Goal: Information Seeking & Learning: Learn about a topic

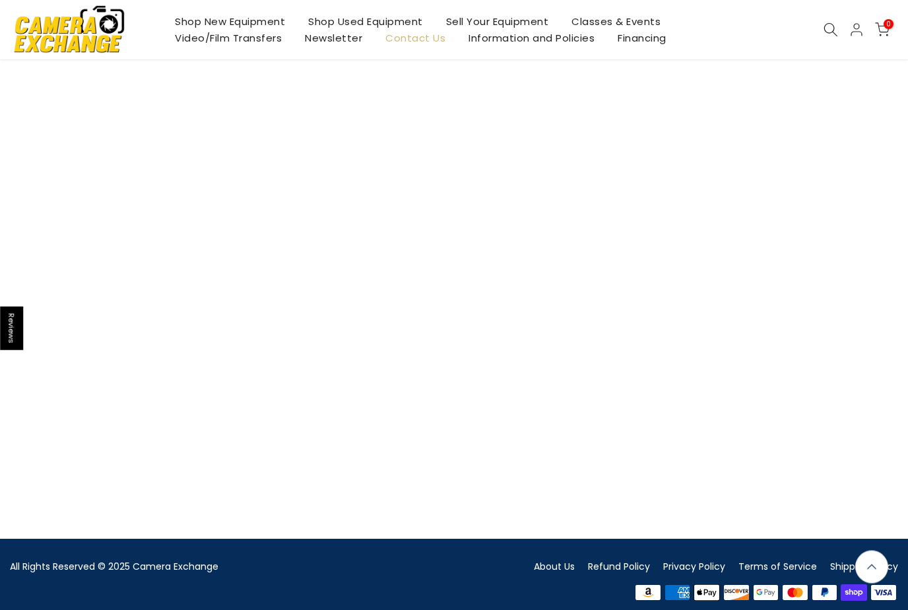
scroll to position [1007, 0]
click at [332, 38] on link "Newsletter" at bounding box center [334, 38] width 81 height 16
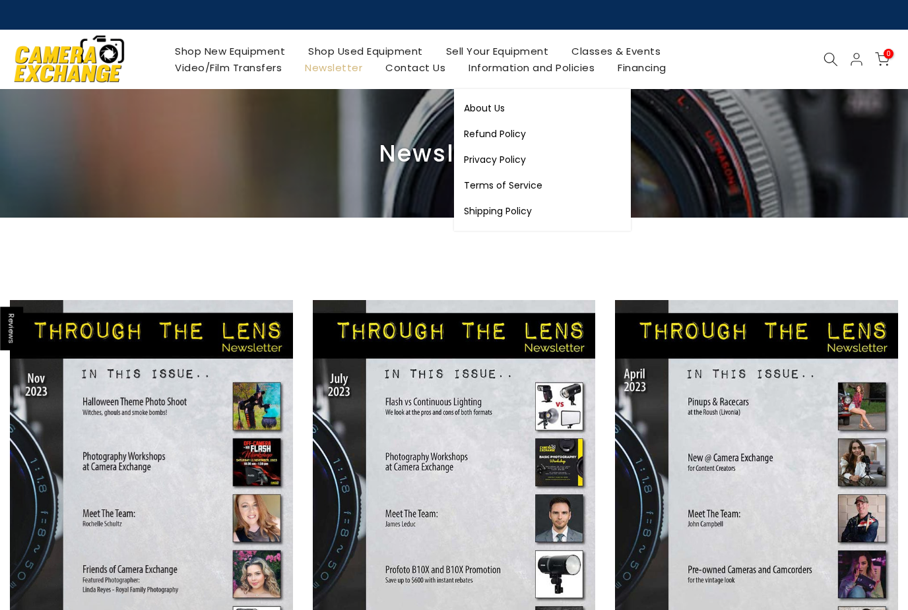
click at [564, 68] on link "Information and Policies" at bounding box center [531, 67] width 149 height 16
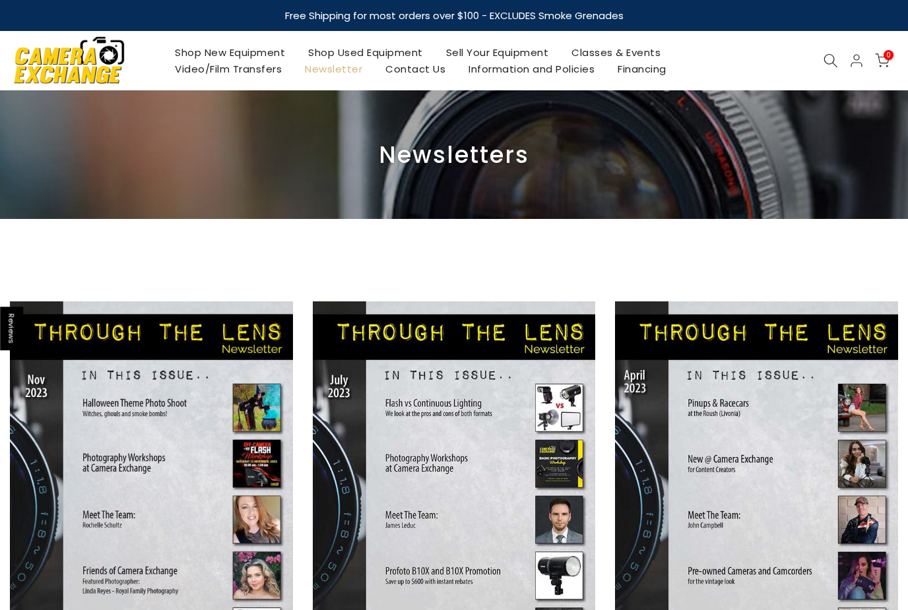
click at [504, 67] on link "Information and Policies" at bounding box center [531, 69] width 149 height 16
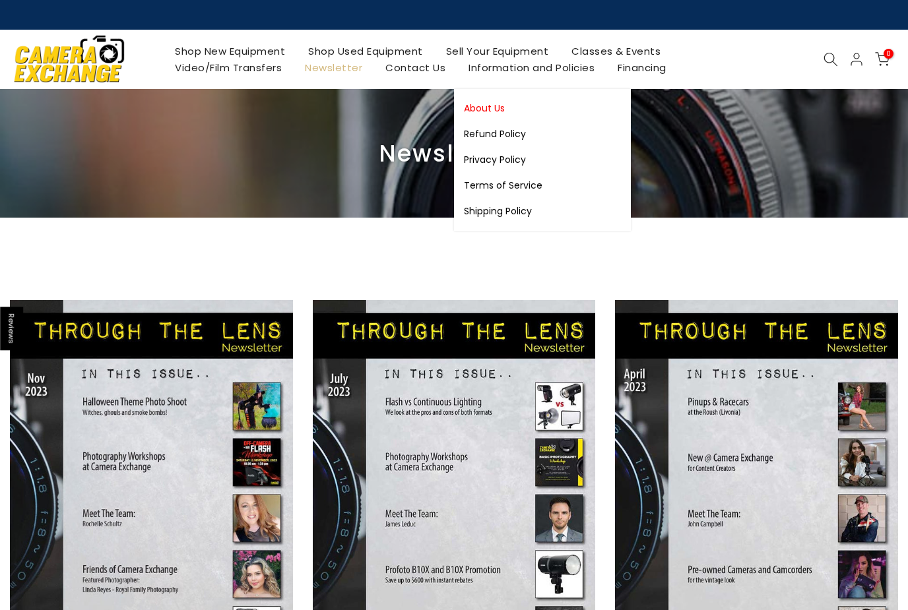
click at [484, 110] on link "About Us" at bounding box center [542, 109] width 177 height 26
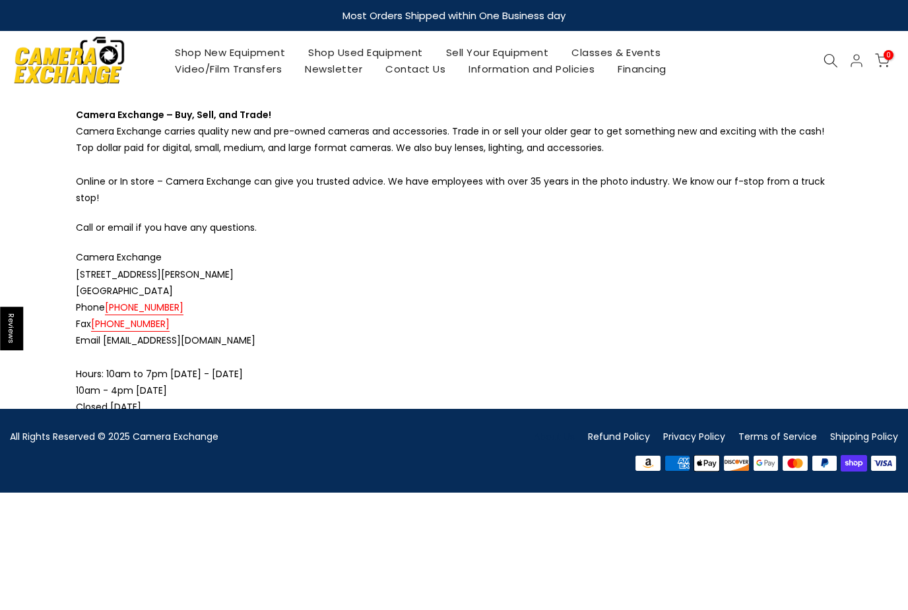
click at [643, 53] on link "Classes & Events" at bounding box center [616, 52] width 112 height 16
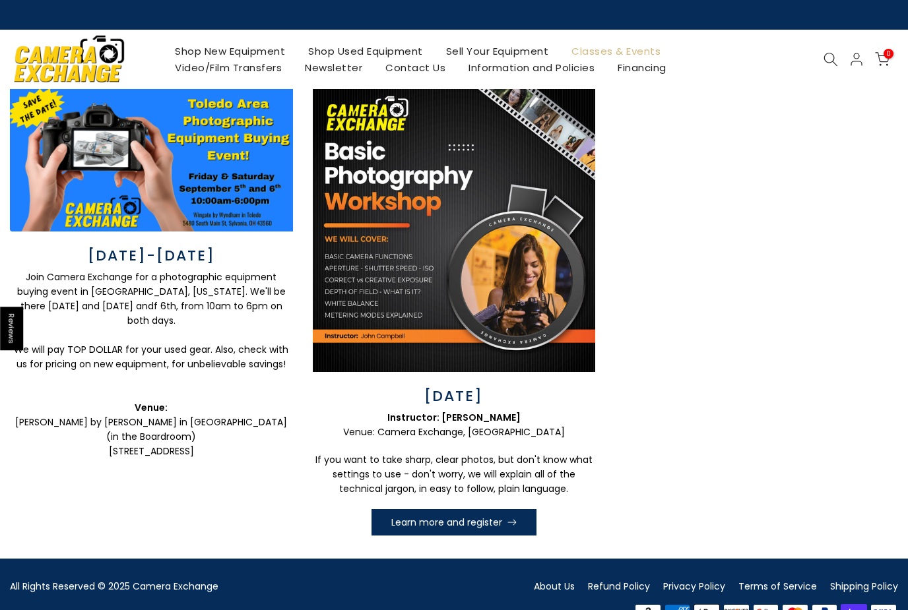
click at [343, 51] on link "Shop Used Equipment" at bounding box center [366, 51] width 138 height 16
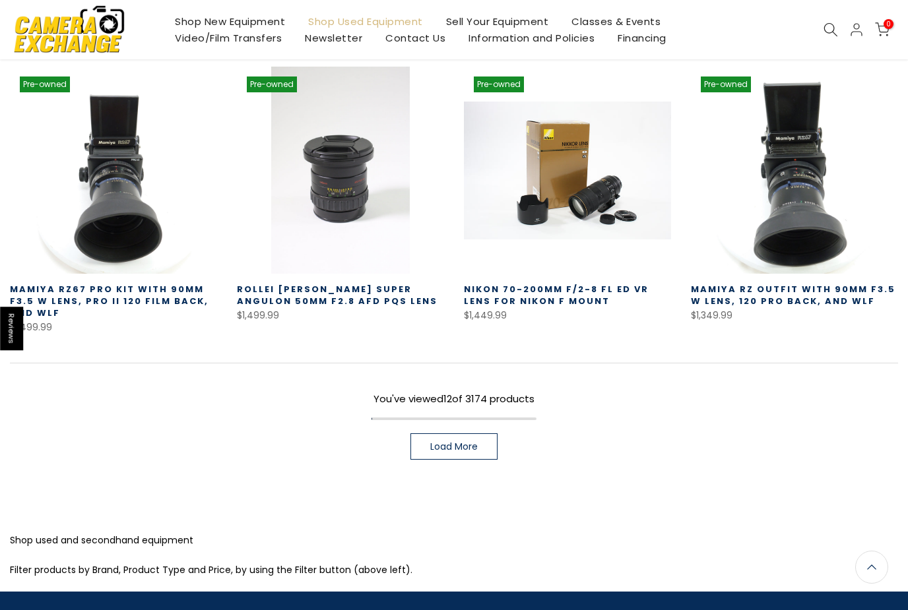
scroll to position [820, 0]
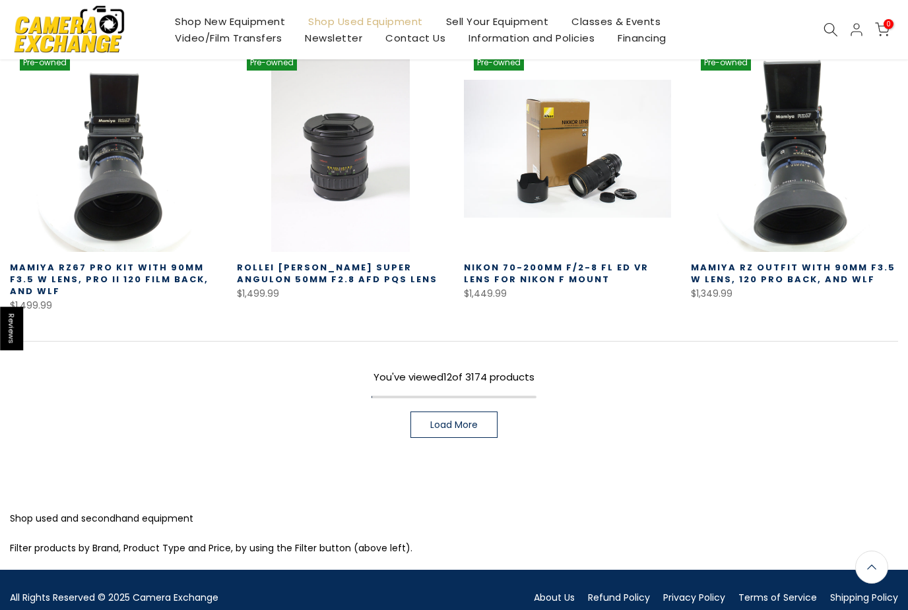
click at [459, 424] on span "Load More" at bounding box center [454, 424] width 48 height 9
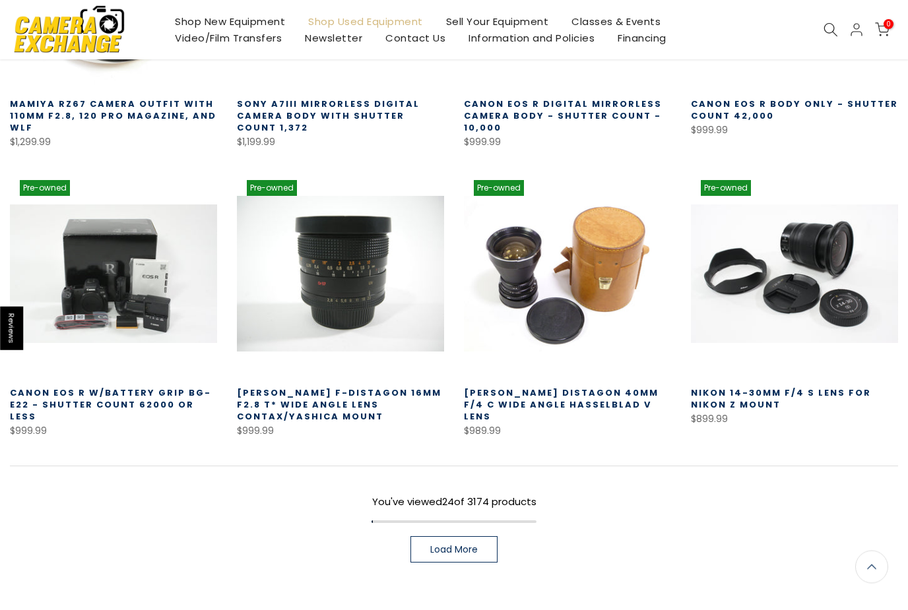
scroll to position [1576, 0]
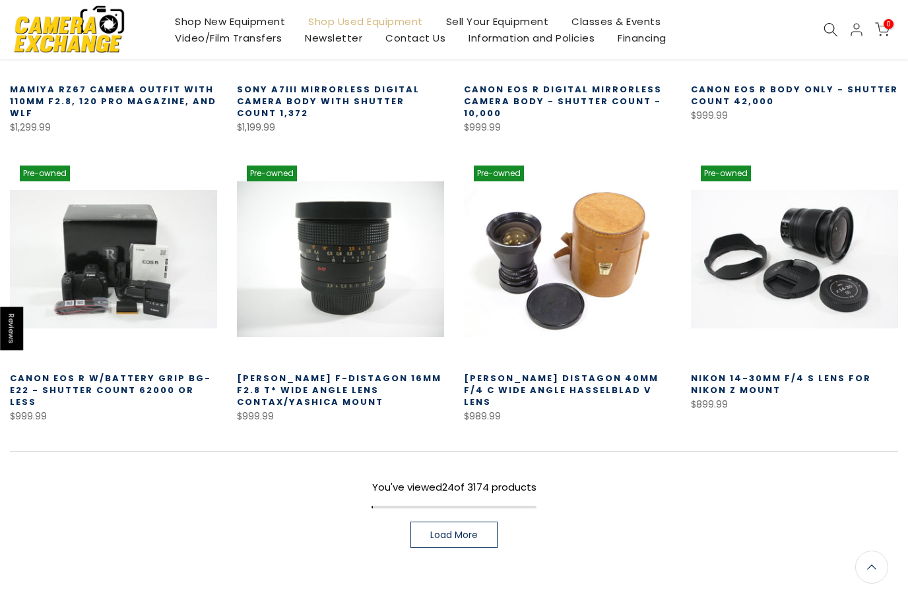
click at [464, 537] on span "Load More" at bounding box center [454, 535] width 48 height 9
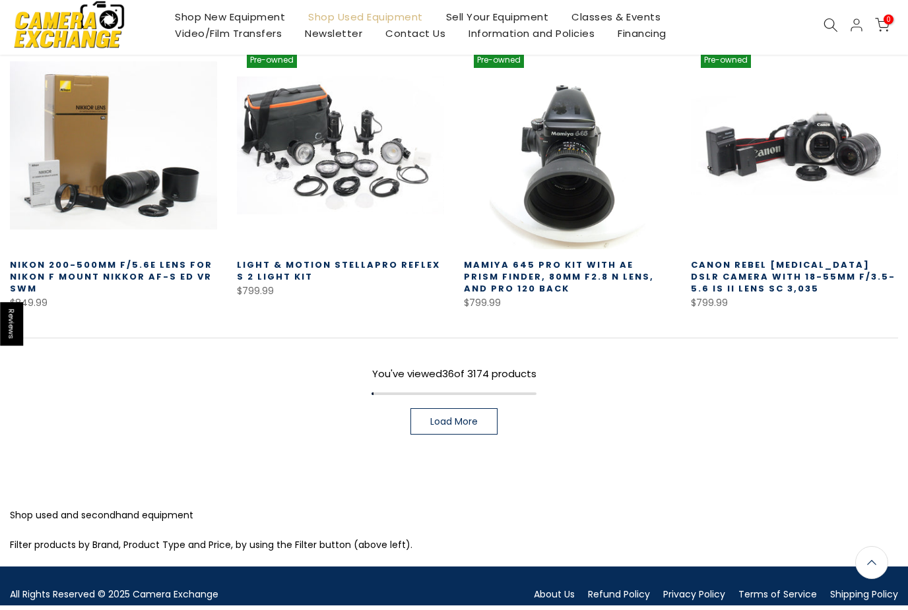
scroll to position [2566, 0]
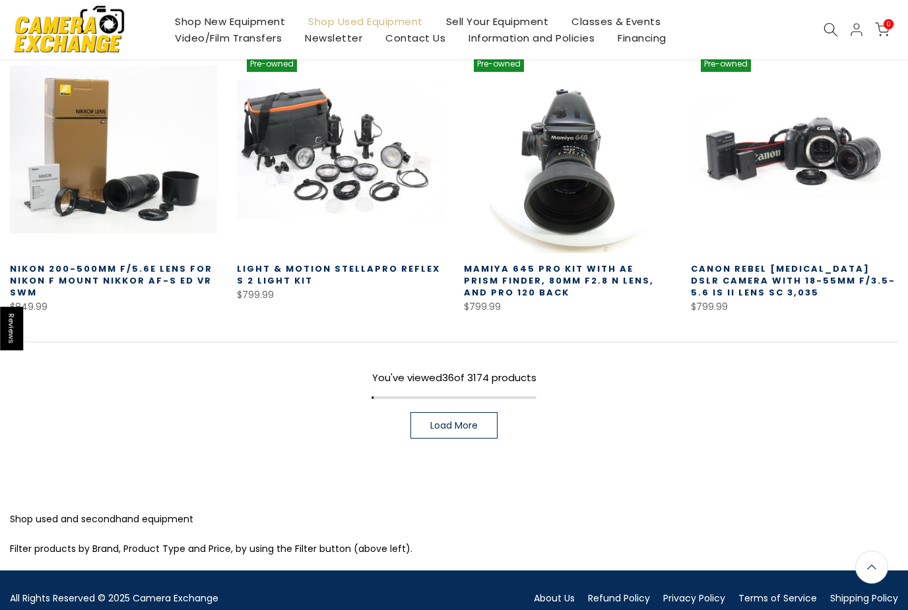
click at [449, 428] on span "Load More" at bounding box center [454, 425] width 48 height 9
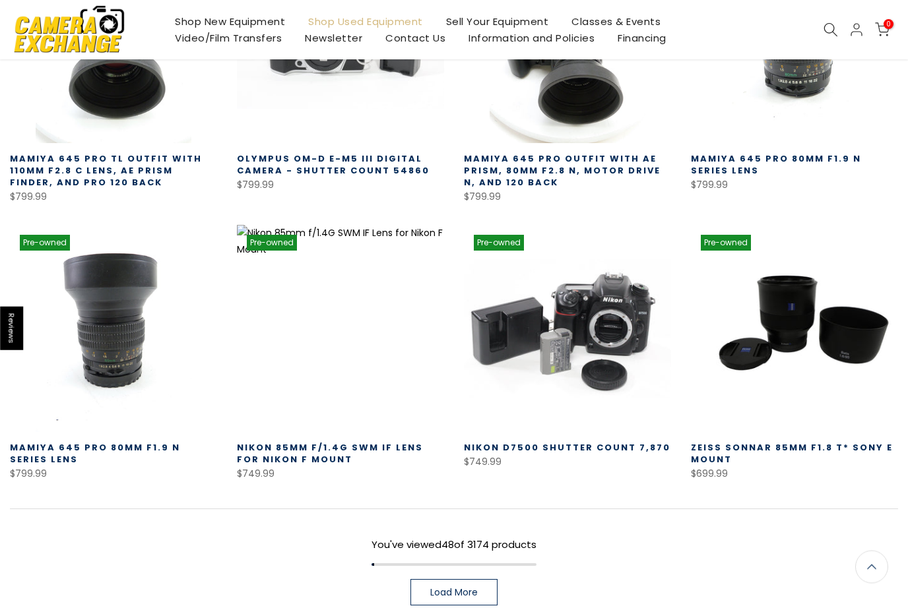
scroll to position [3242, 0]
click at [469, 593] on span "Load More" at bounding box center [454, 592] width 48 height 9
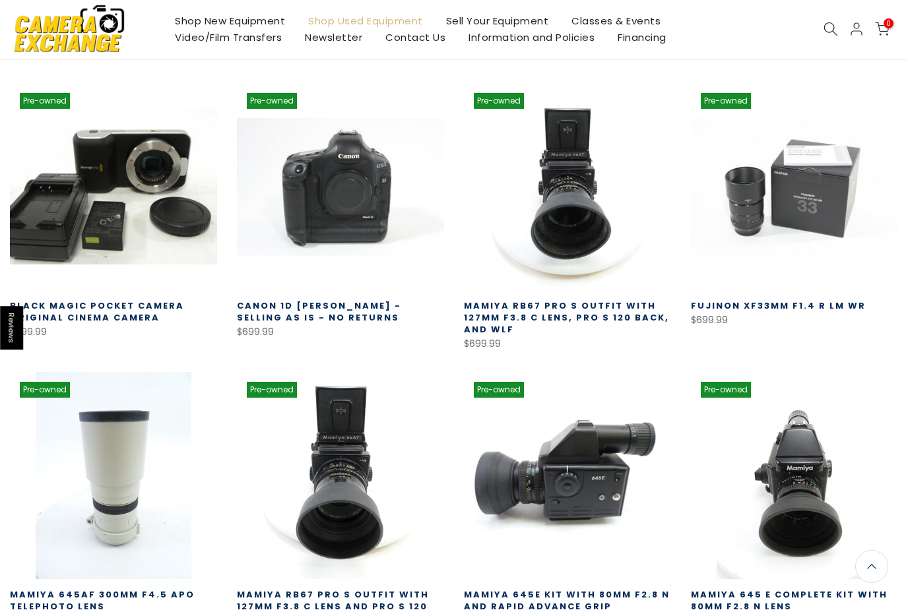
scroll to position [3660, 0]
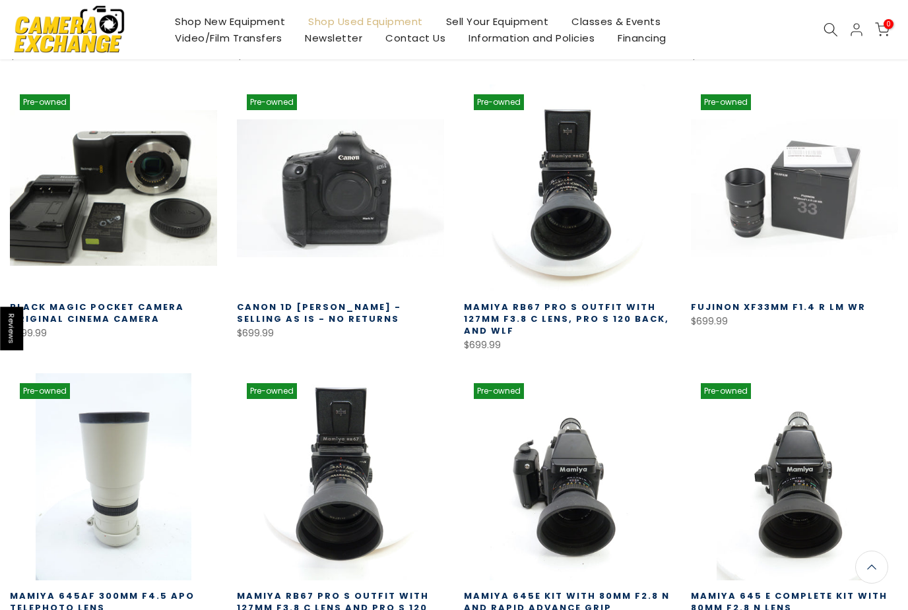
click at [113, 315] on link "Black Magic Pocket Camera Original Cinema Camera" at bounding box center [97, 313] width 174 height 24
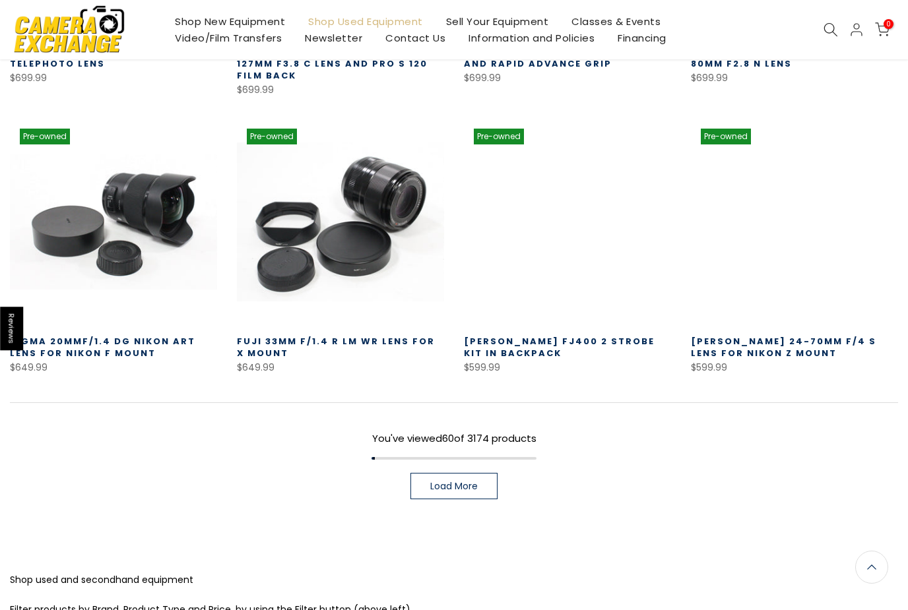
scroll to position [4264, 0]
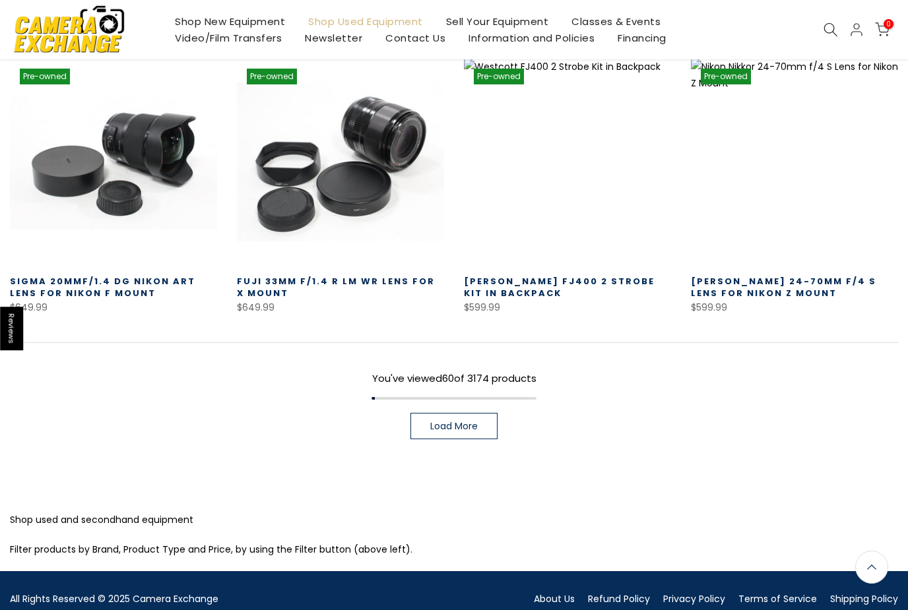
click at [453, 426] on span "Load More" at bounding box center [454, 426] width 48 height 9
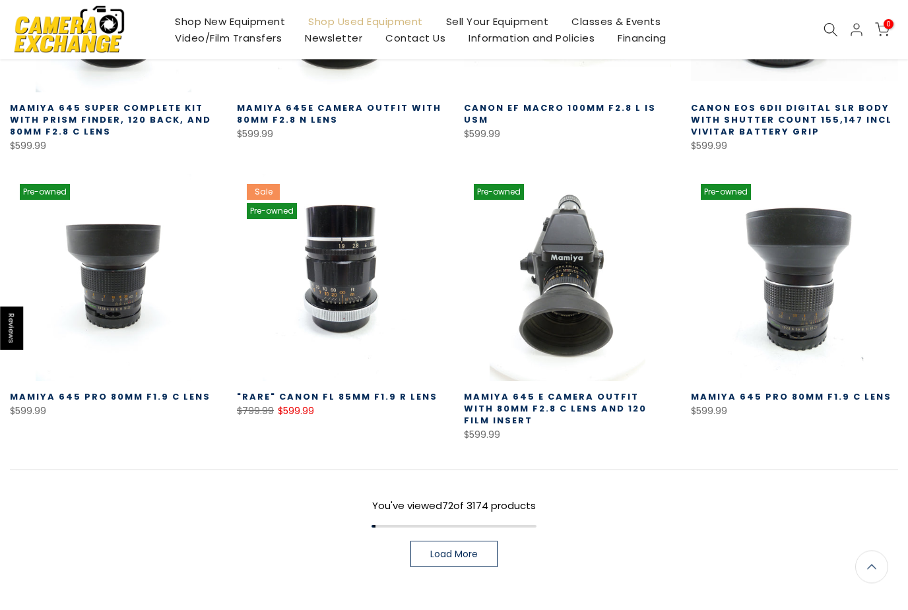
scroll to position [5013, 0]
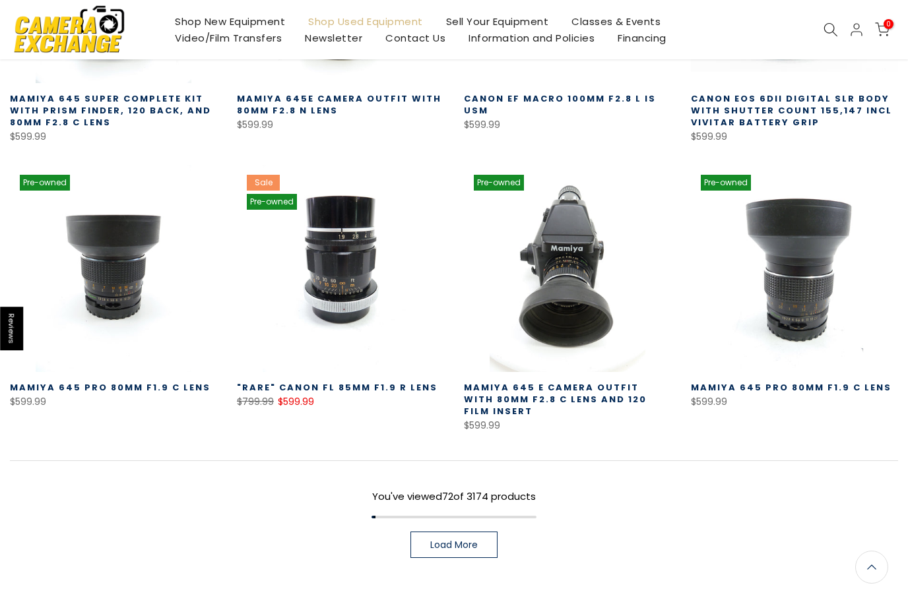
click at [462, 548] on span "Load More" at bounding box center [454, 544] width 48 height 9
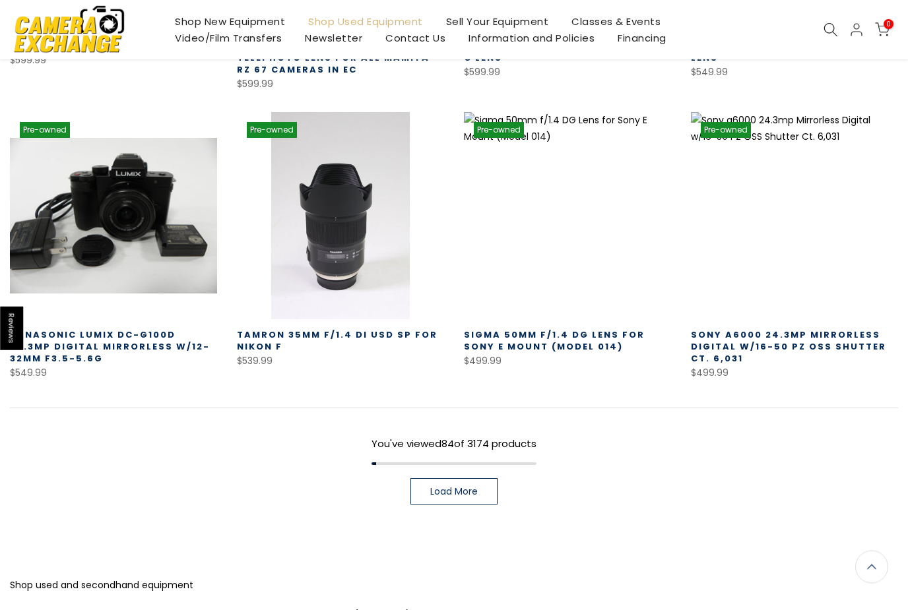
scroll to position [5922, 0]
click at [445, 492] on span "Load More" at bounding box center [454, 491] width 48 height 9
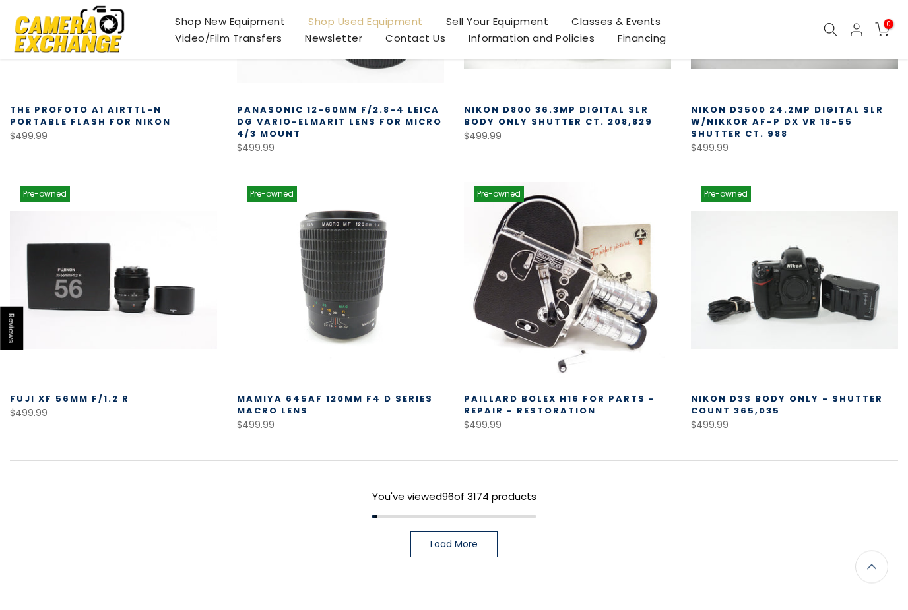
scroll to position [6725, 0]
click at [474, 540] on span "Load More" at bounding box center [454, 544] width 48 height 9
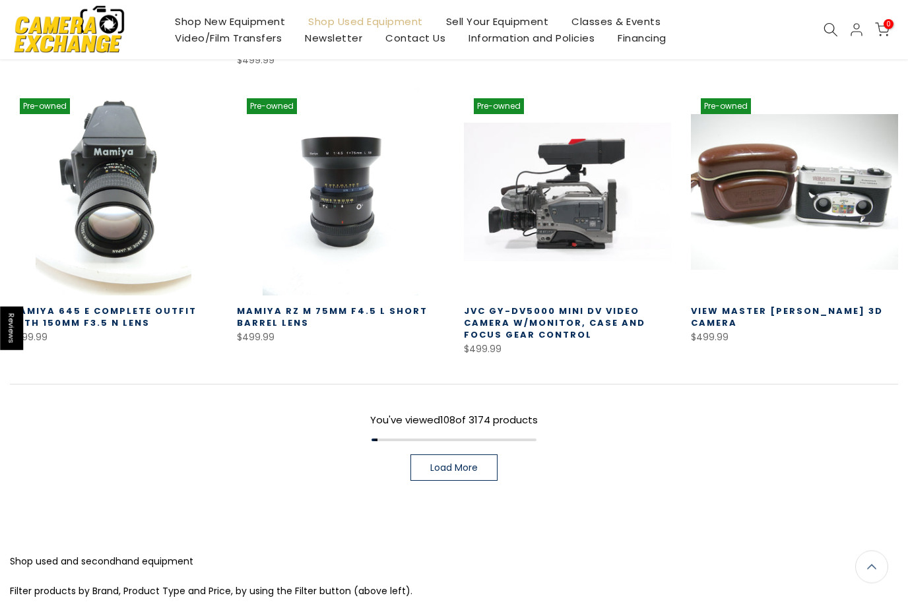
scroll to position [7697, 0]
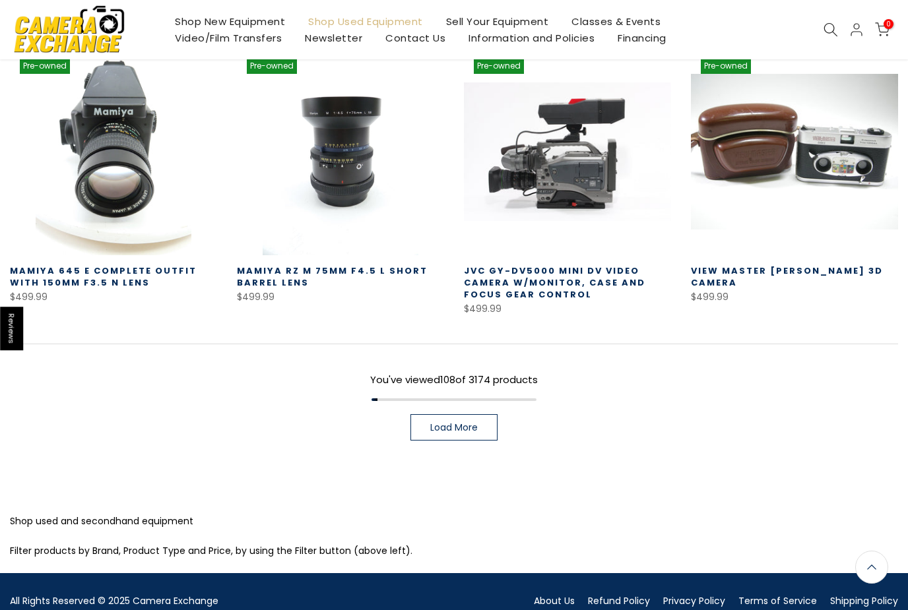
click at [457, 426] on span "Load More" at bounding box center [454, 427] width 48 height 9
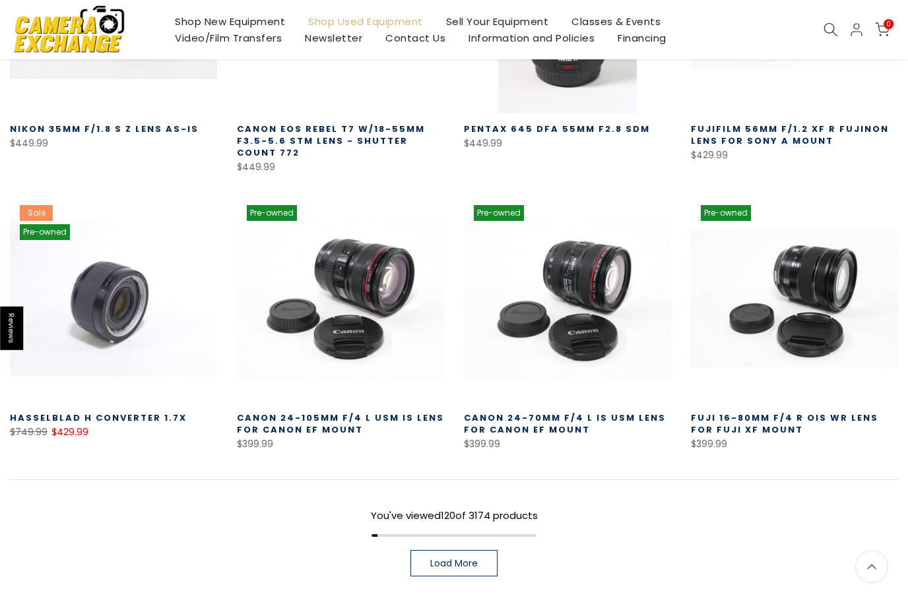
scroll to position [8413, 0]
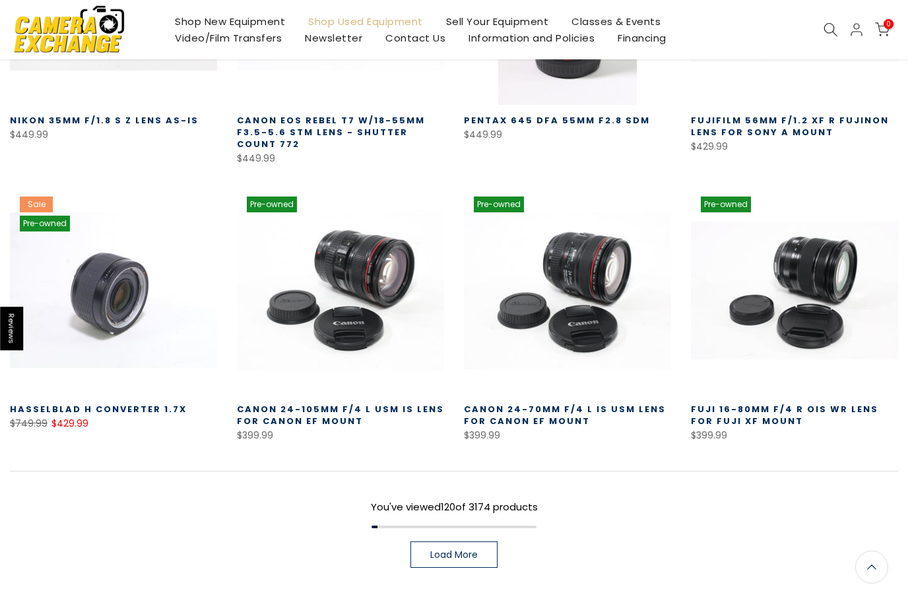
click at [450, 553] on span "Load More" at bounding box center [454, 554] width 48 height 9
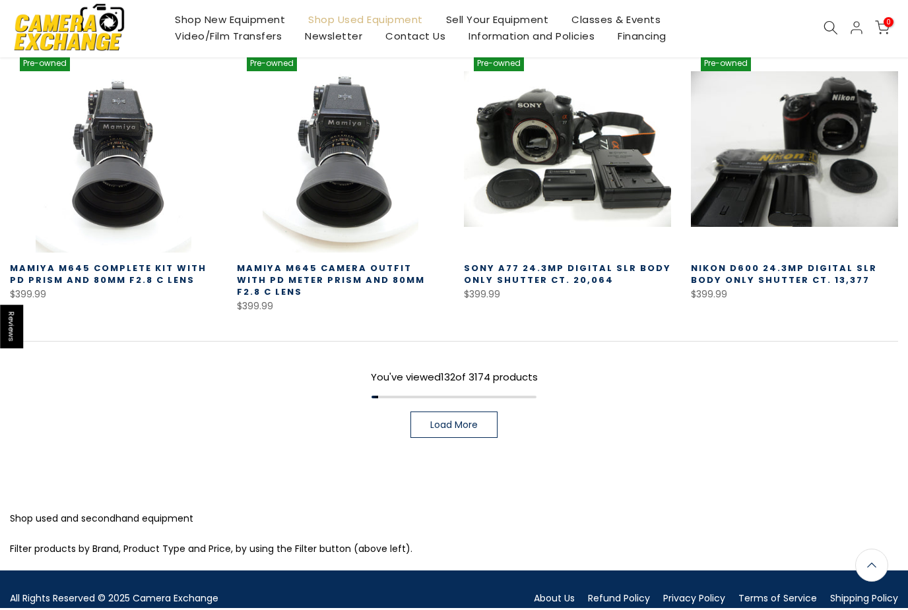
scroll to position [9382, 0]
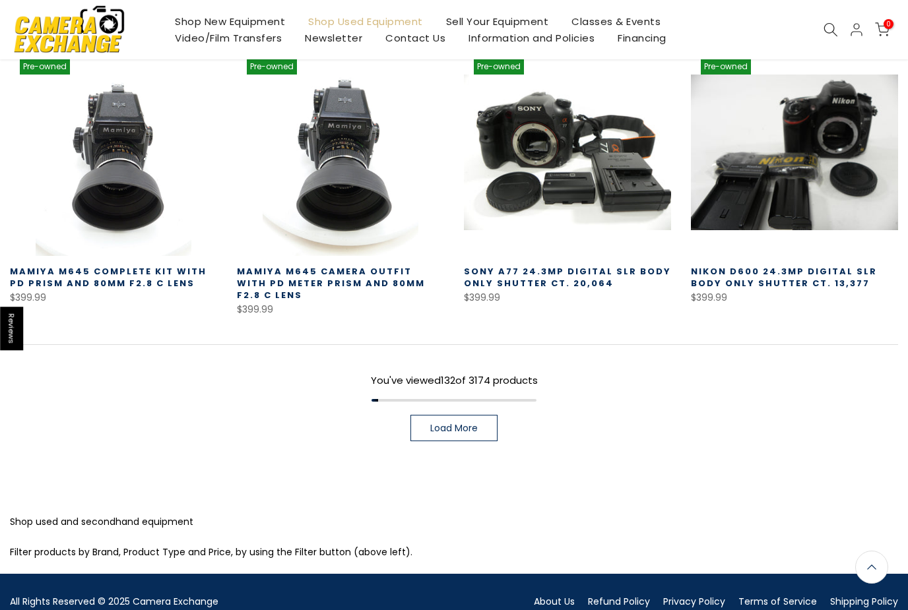
click at [458, 426] on span "Load More" at bounding box center [454, 428] width 48 height 9
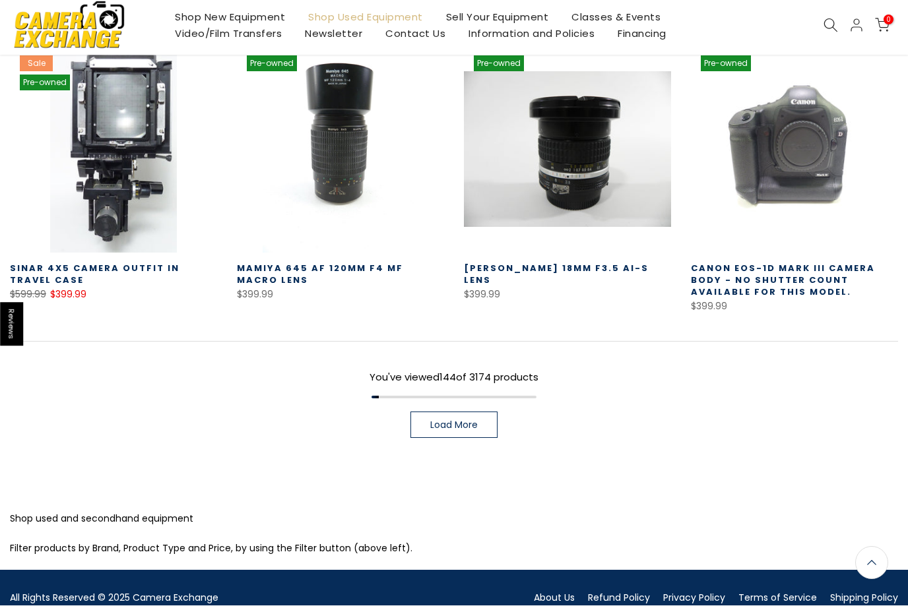
scroll to position [10239, 0]
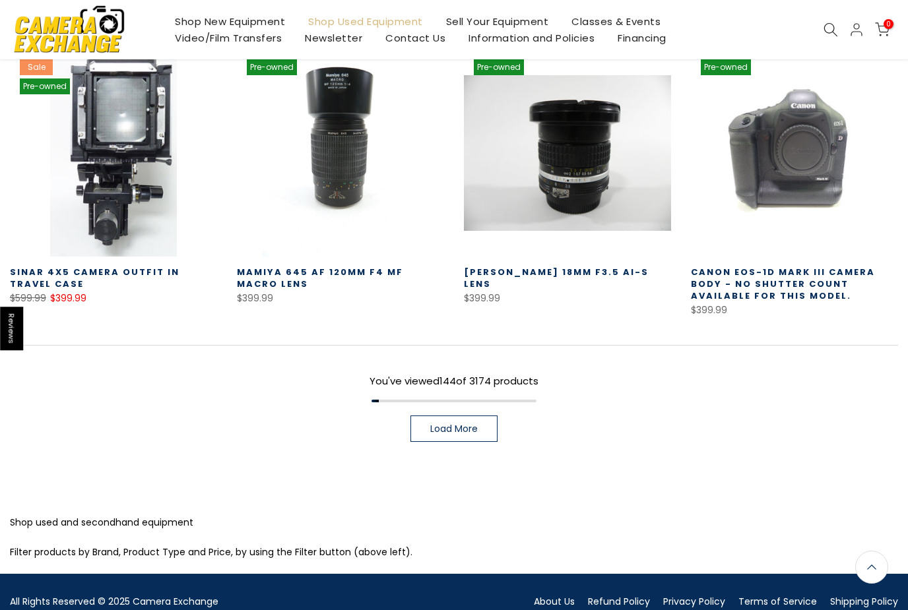
click at [461, 425] on span "Load More" at bounding box center [454, 428] width 48 height 9
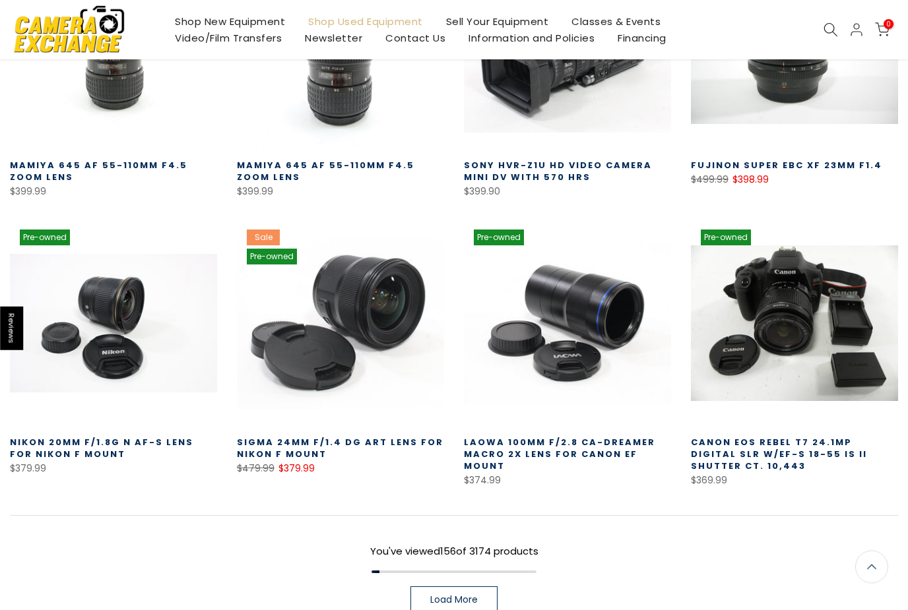
scroll to position [10948, 0]
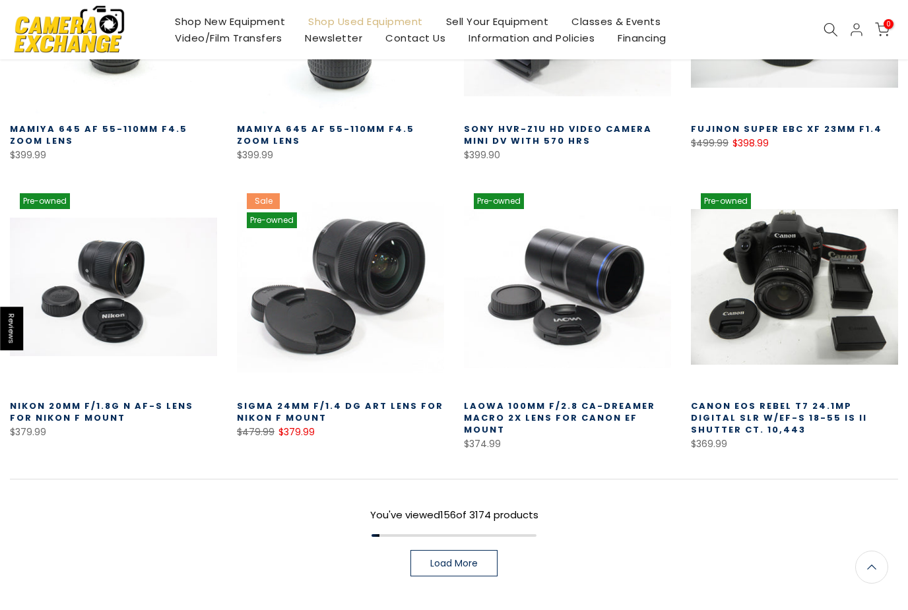
click at [467, 559] on span "Load More" at bounding box center [454, 563] width 48 height 9
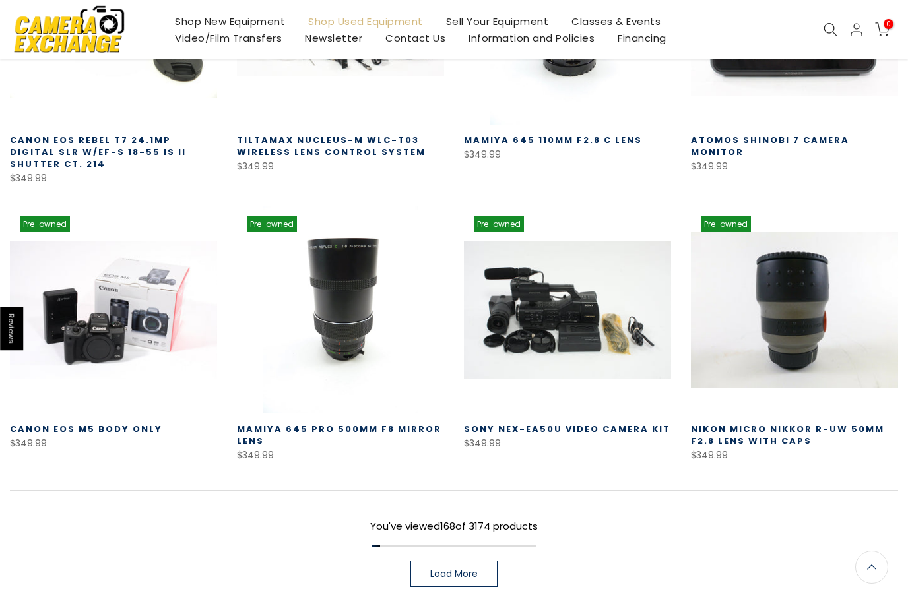
scroll to position [11794, 0]
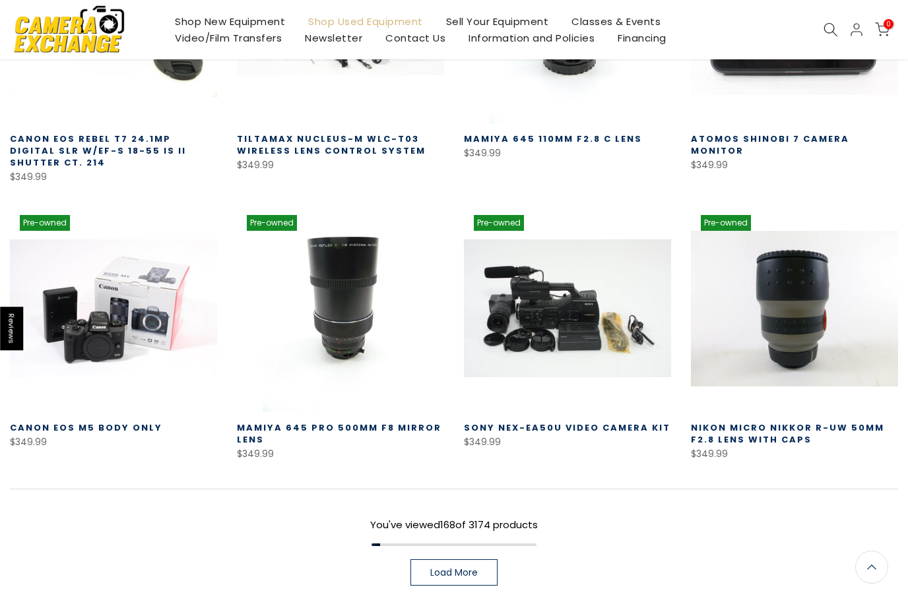
click at [467, 569] on span "Load More" at bounding box center [454, 572] width 48 height 9
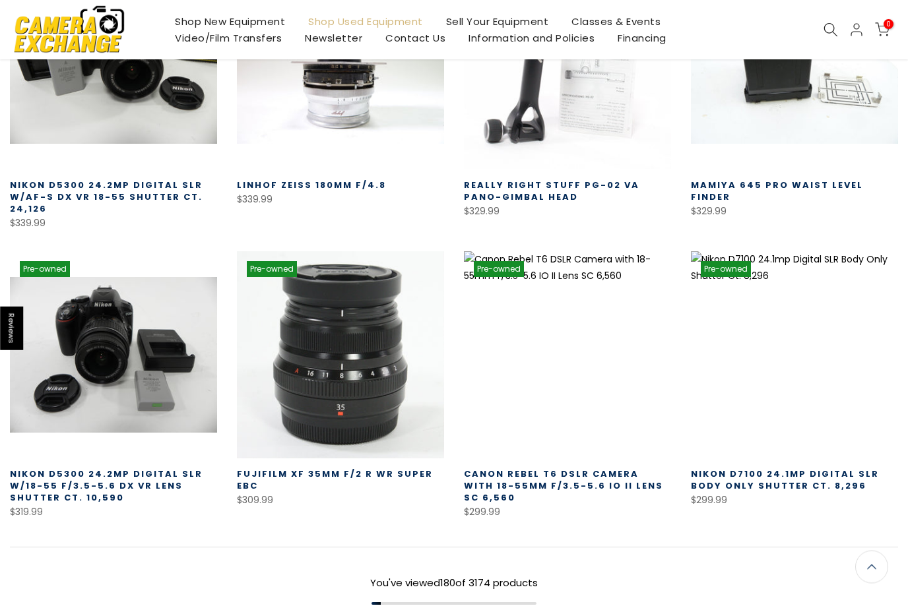
scroll to position [12592, 0]
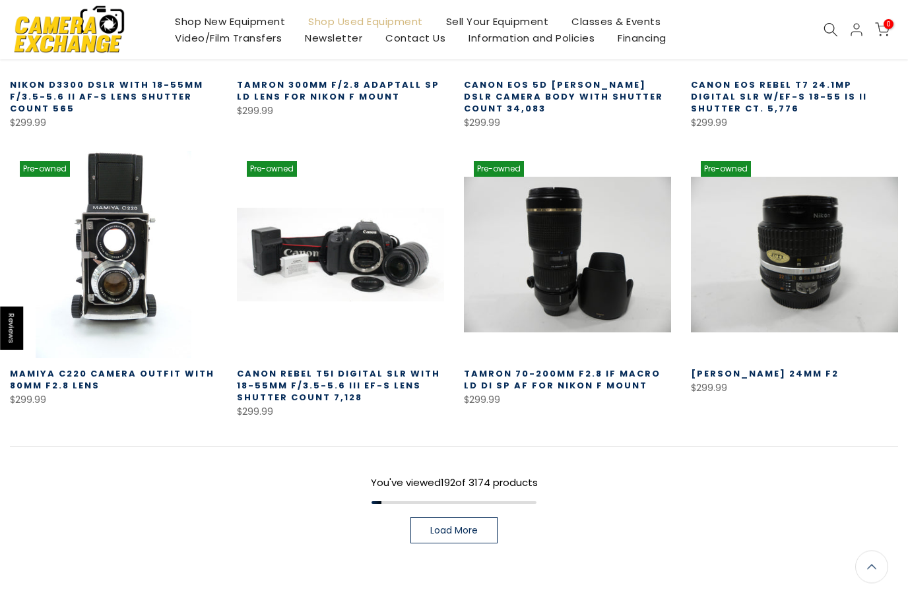
scroll to position [13593, 0]
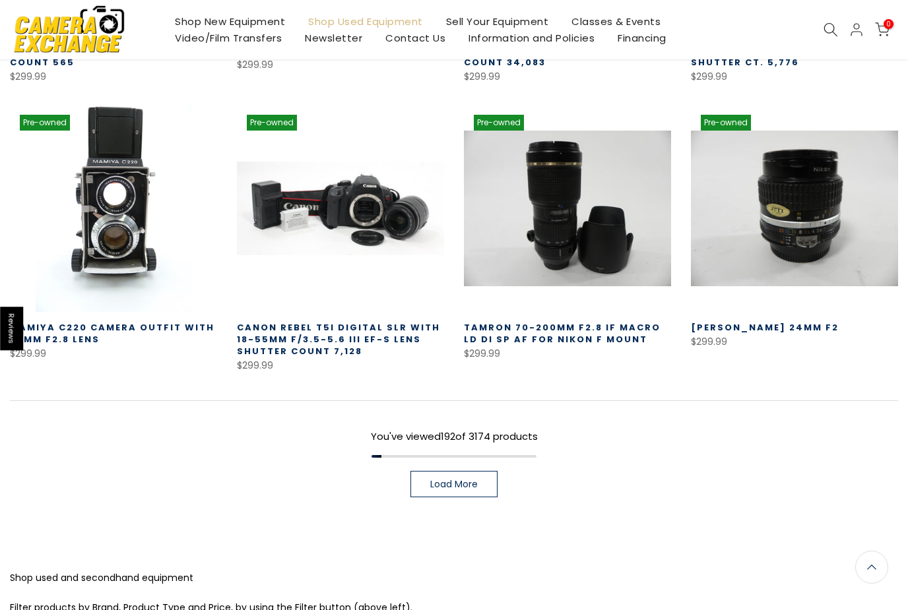
click at [455, 482] on span "Load More" at bounding box center [454, 484] width 48 height 9
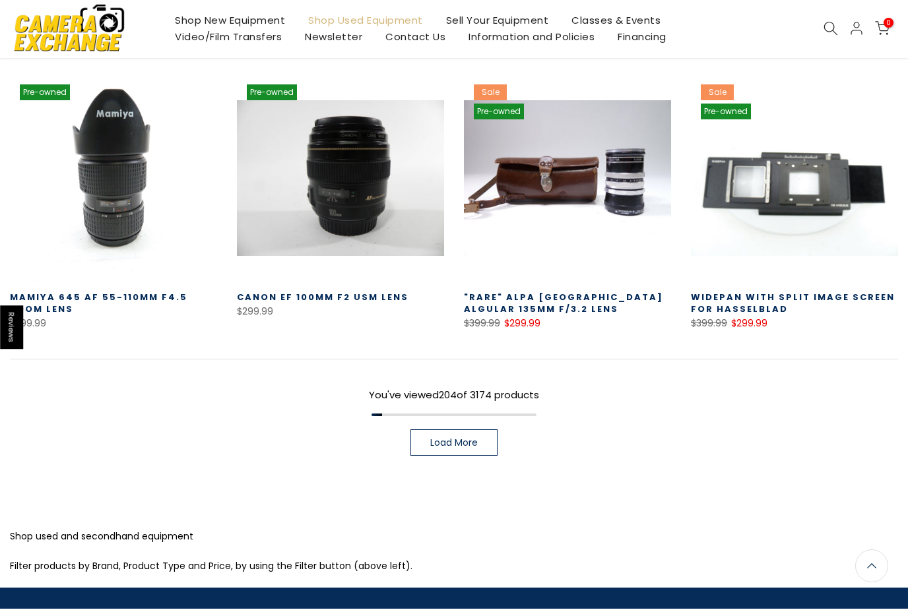
scroll to position [14490, 0]
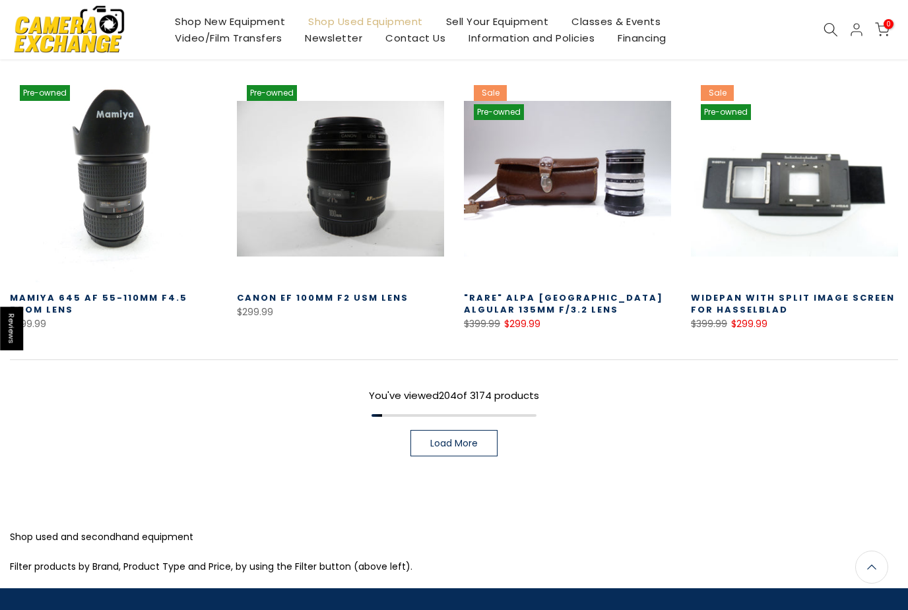
click at [447, 439] on span "Load More" at bounding box center [454, 443] width 48 height 9
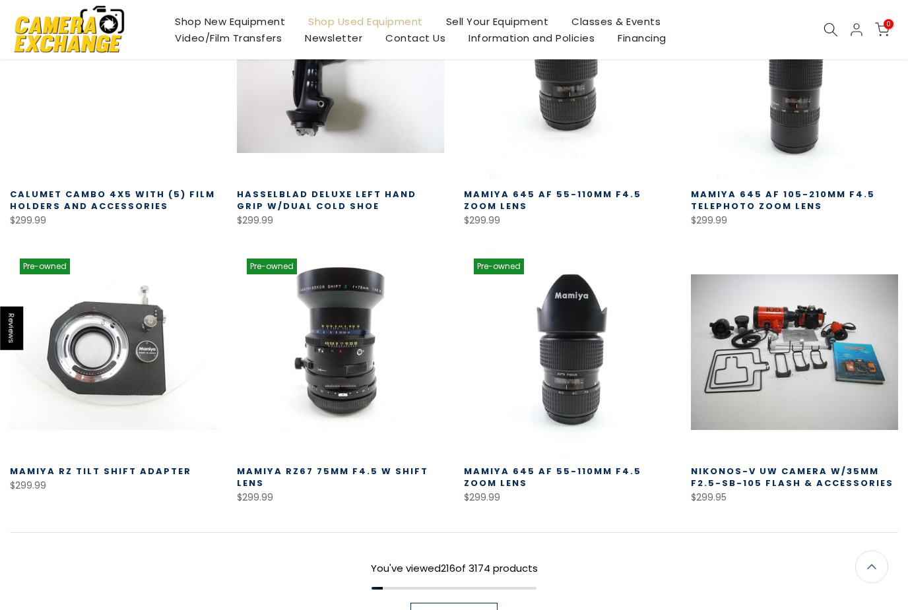
scroll to position [15136, 0]
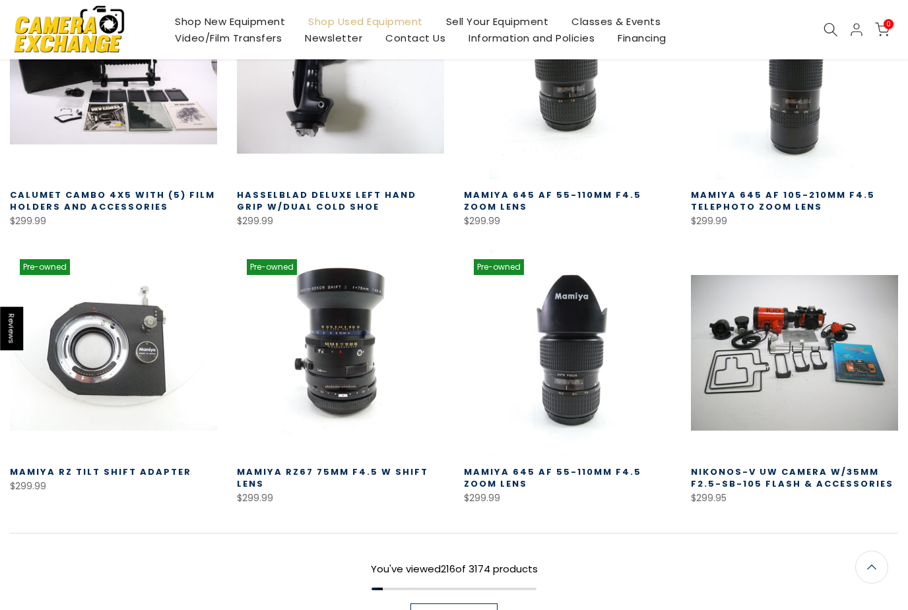
click at [469, 610] on span "Load More" at bounding box center [454, 616] width 48 height 9
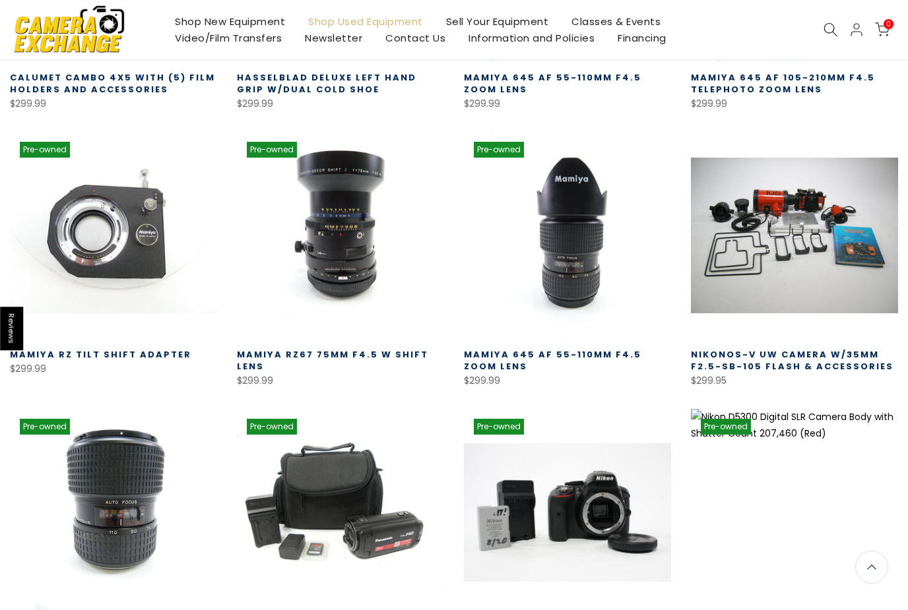
scroll to position [15142, 0]
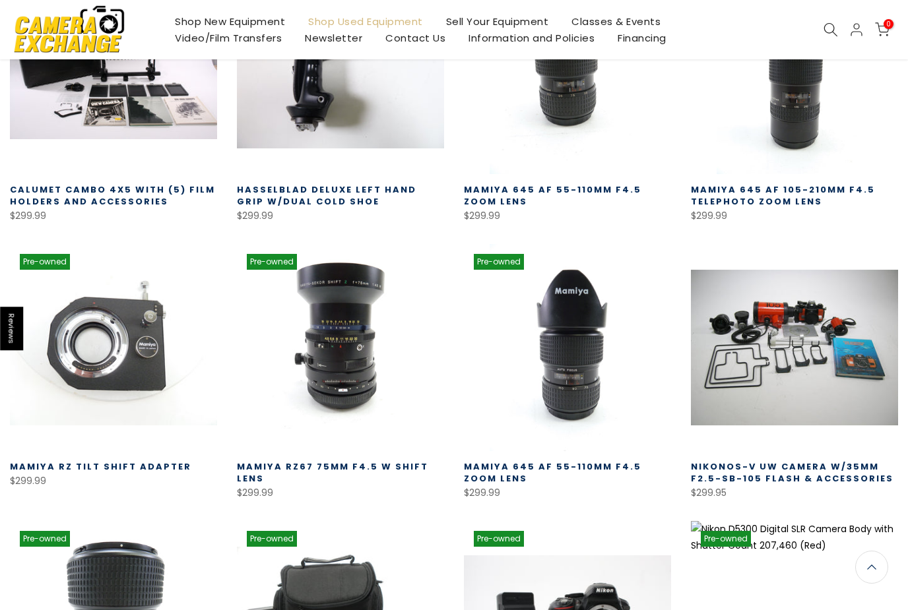
click at [108, 183] on link "Calumet Cambo 4x5 With (5) Film Holders and Accessories" at bounding box center [112, 195] width 205 height 24
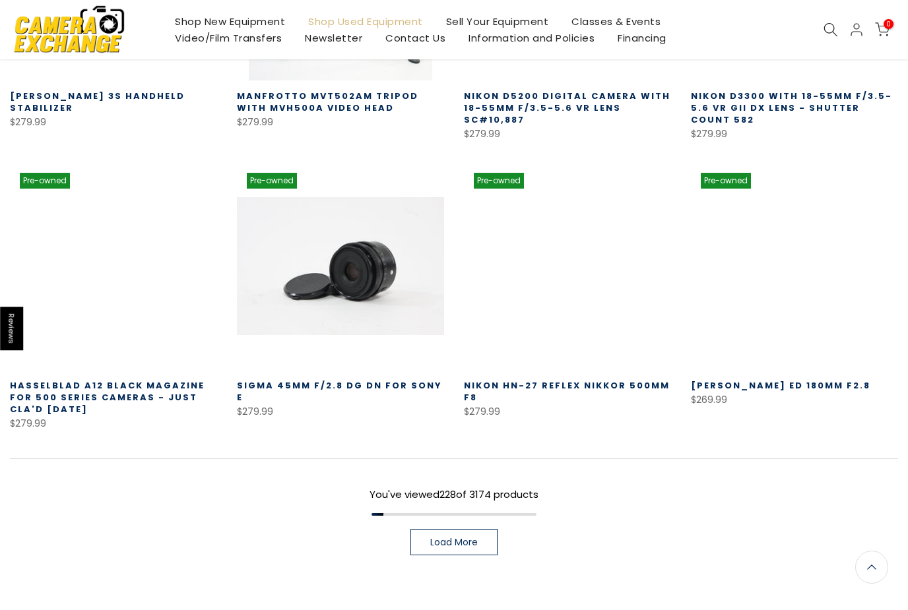
scroll to position [16087, 0]
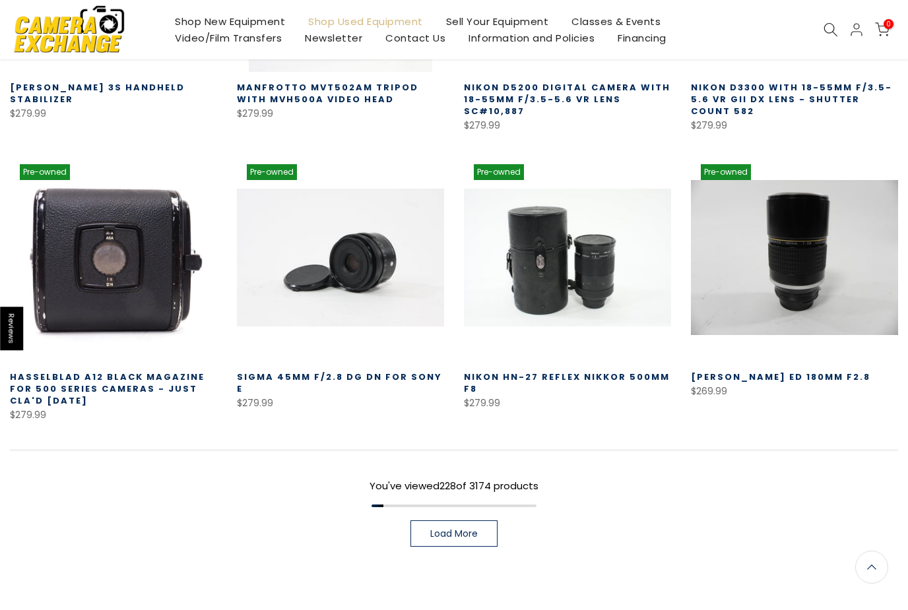
click at [456, 529] on span "Load More" at bounding box center [454, 533] width 48 height 9
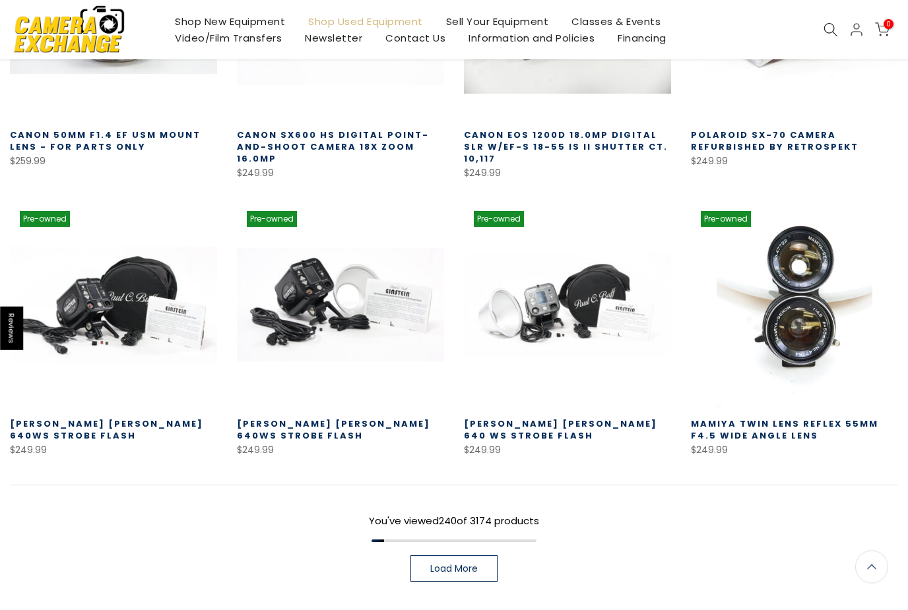
scroll to position [16906, 0]
click at [461, 564] on span "Load More" at bounding box center [454, 568] width 48 height 9
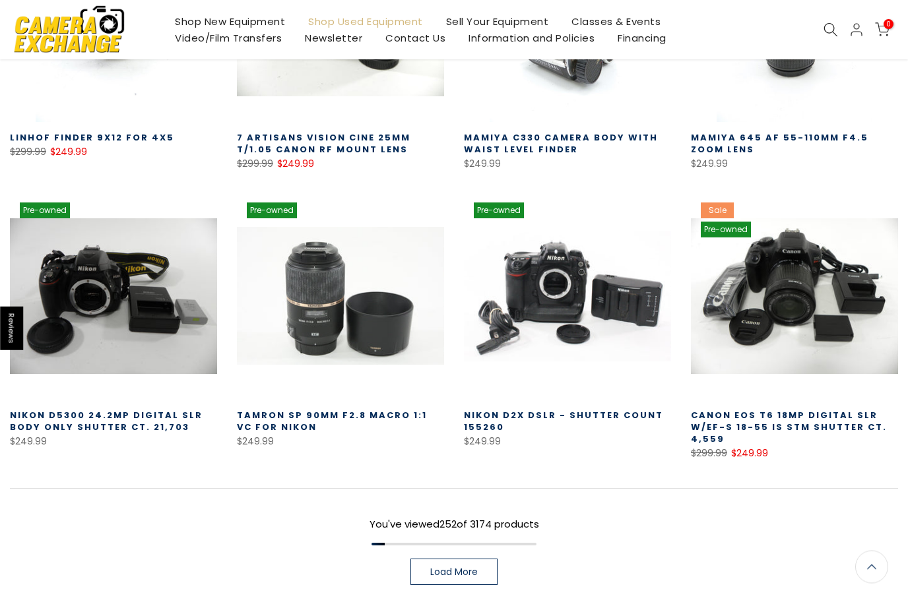
scroll to position [17760, 0]
click at [454, 567] on span "Load More" at bounding box center [454, 571] width 48 height 9
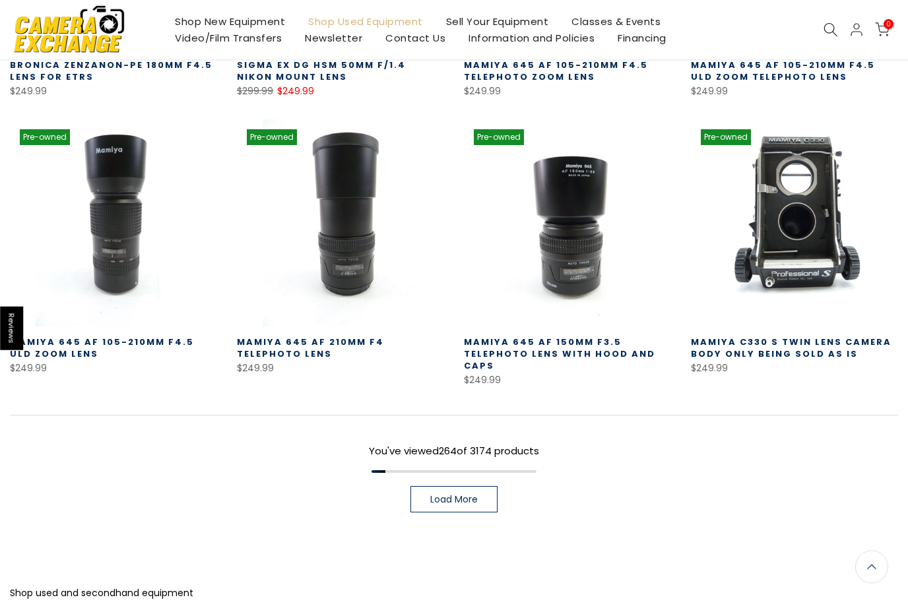
scroll to position [18687, 0]
click at [449, 487] on link "Load More" at bounding box center [453, 499] width 87 height 26
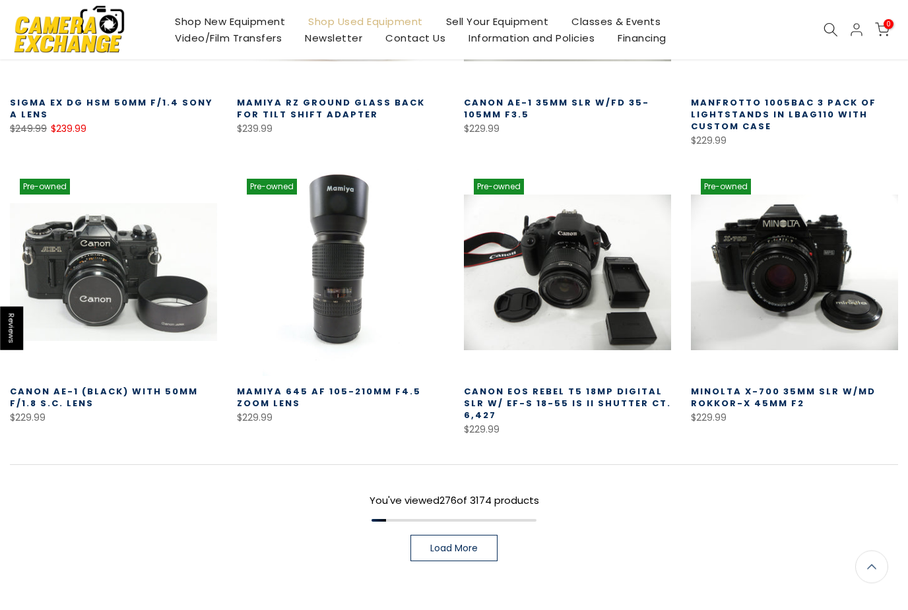
scroll to position [19508, 0]
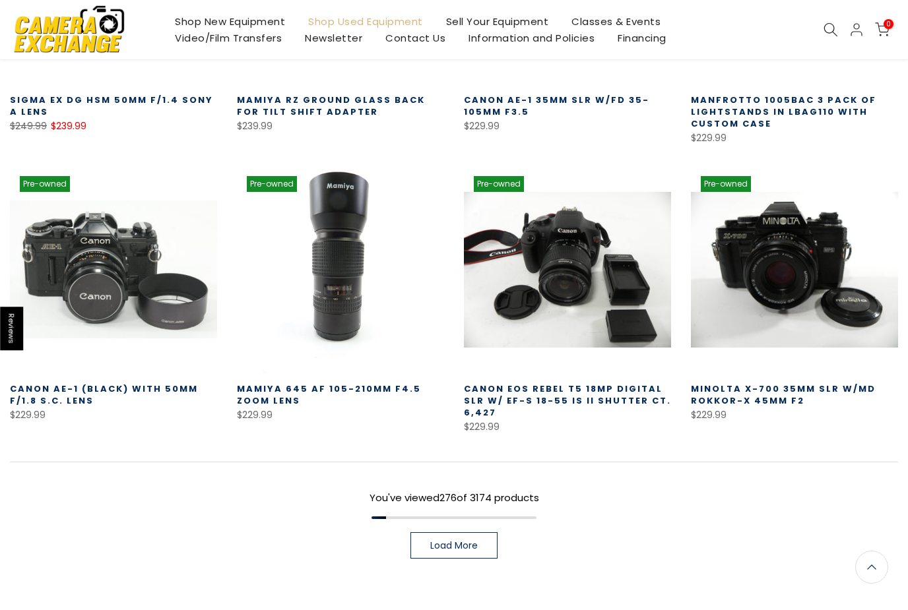
click at [463, 541] on span "Load More" at bounding box center [454, 545] width 48 height 9
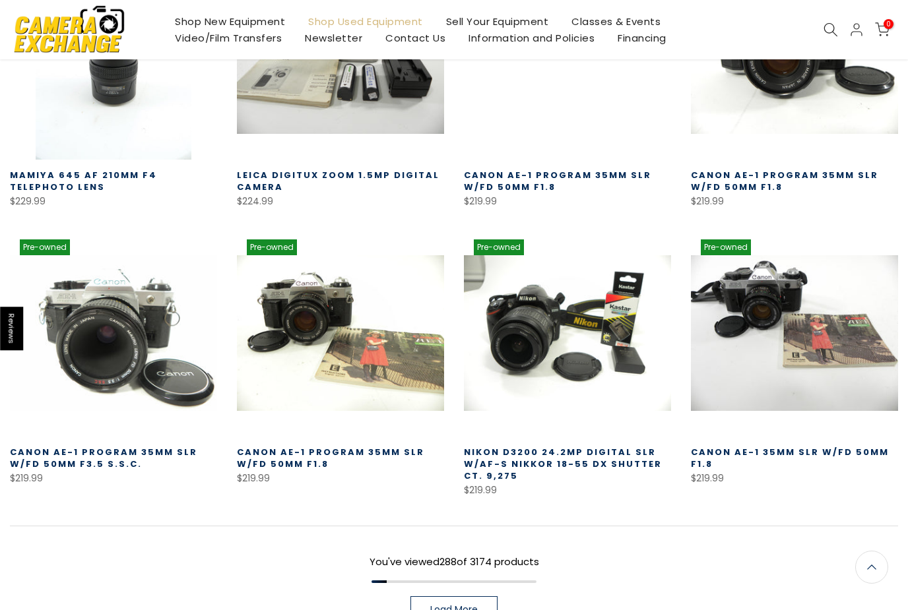
scroll to position [20336, 0]
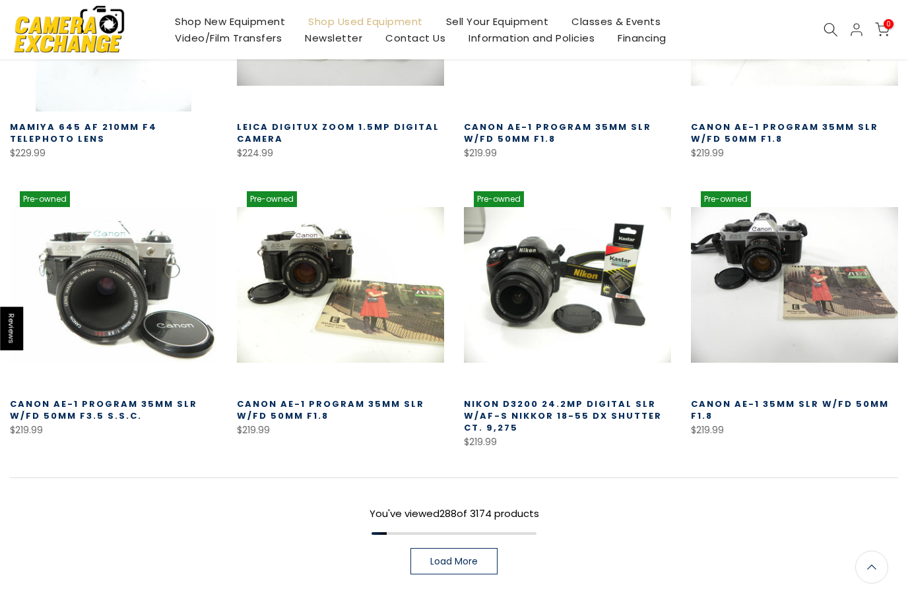
click at [465, 557] on span "Load More" at bounding box center [454, 561] width 48 height 9
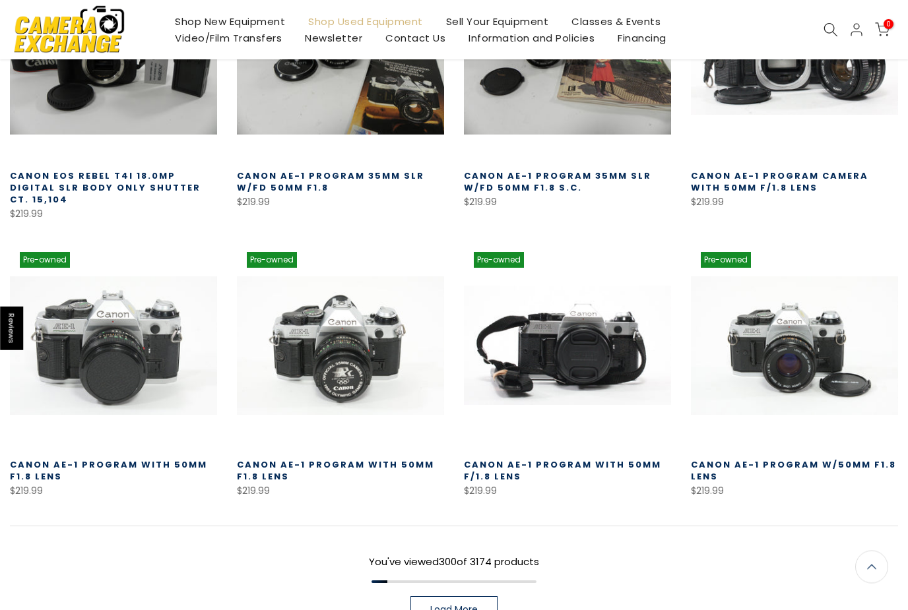
scroll to position [21144, 0]
click at [459, 605] on span "Load More" at bounding box center [454, 609] width 48 height 9
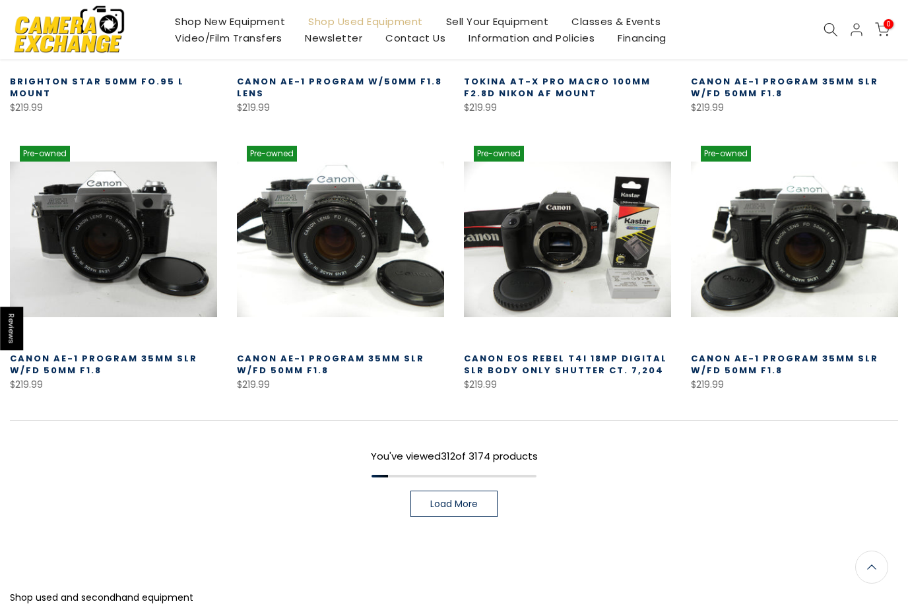
scroll to position [22118, 0]
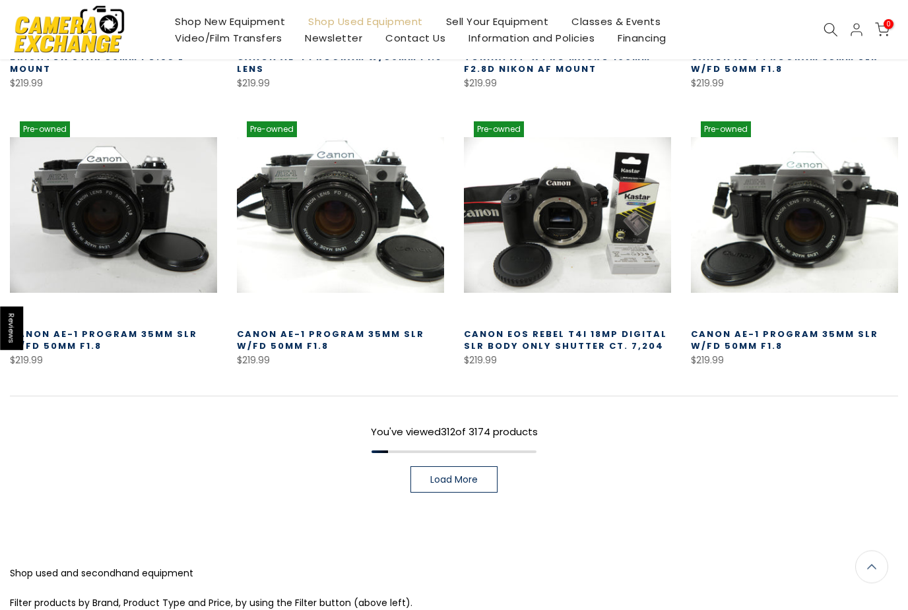
click at [463, 476] on span "Load More" at bounding box center [454, 480] width 48 height 9
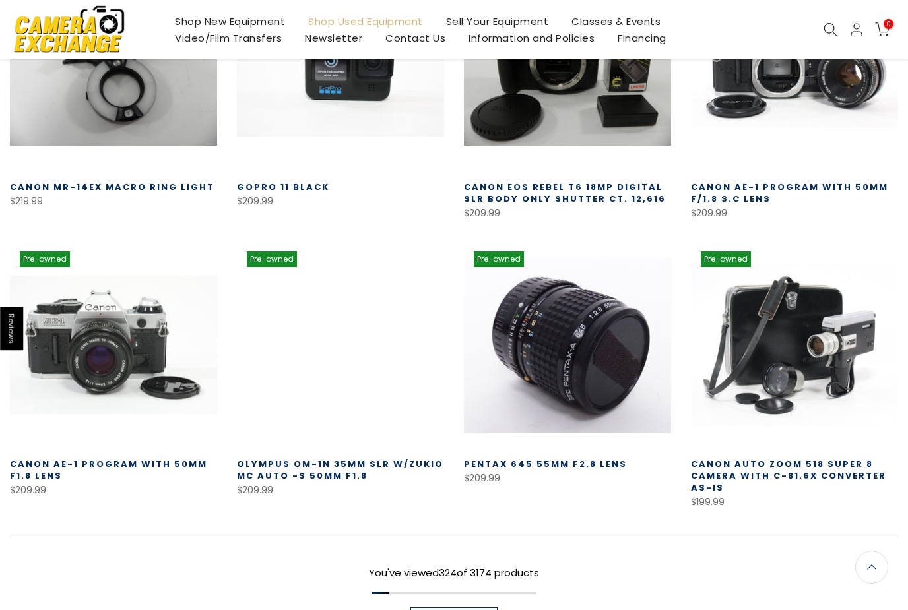
scroll to position [22821, 0]
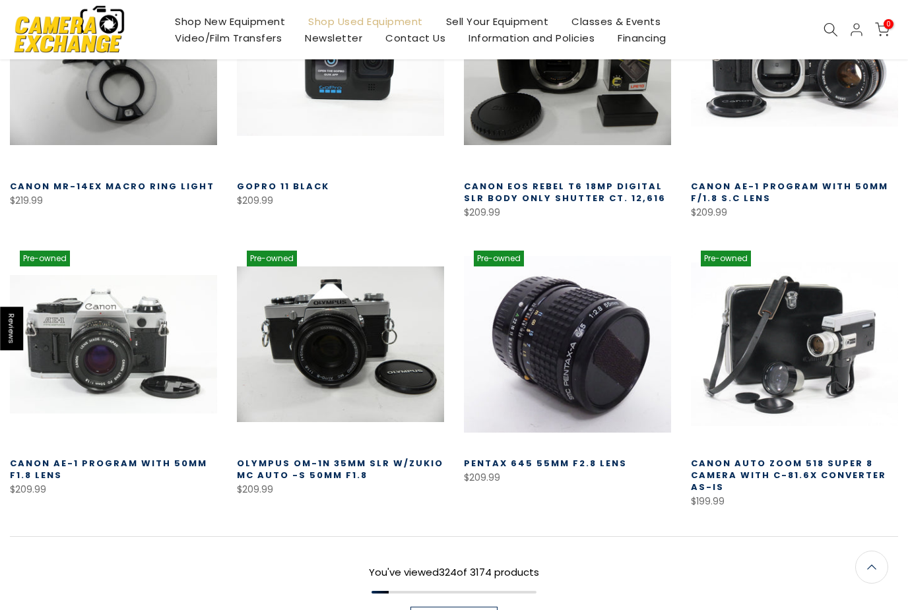
click at [334, 457] on link "Olympus OM-1n 35mm SLR w/Zukio MC Auto -S 50mm f1.8" at bounding box center [340, 469] width 207 height 24
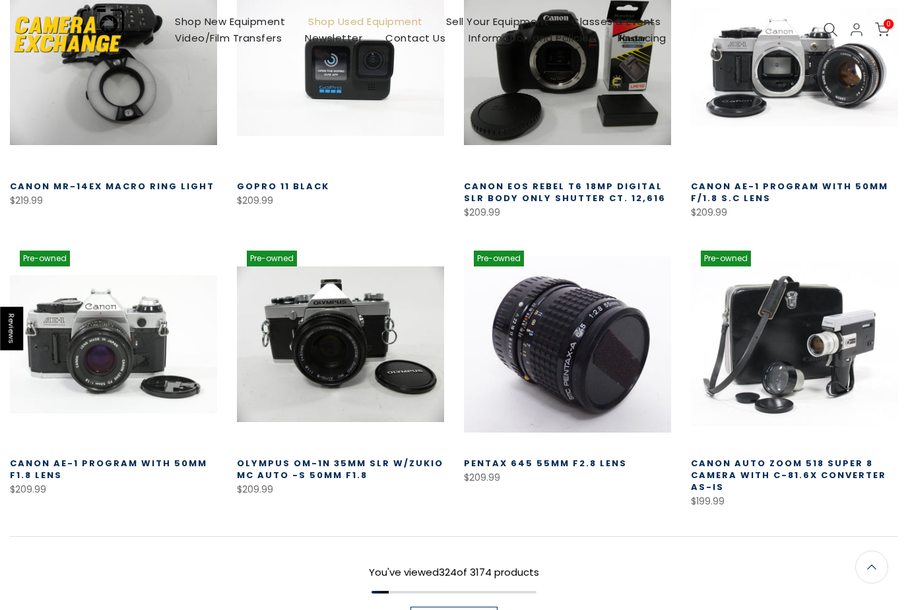
scroll to position [22864, 0]
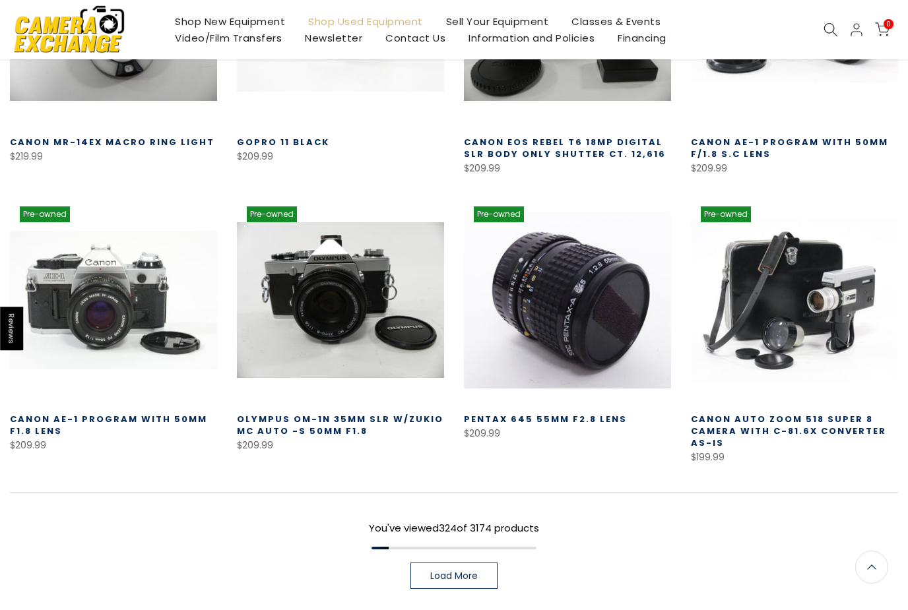
click at [459, 571] on span "Load More" at bounding box center [454, 575] width 48 height 9
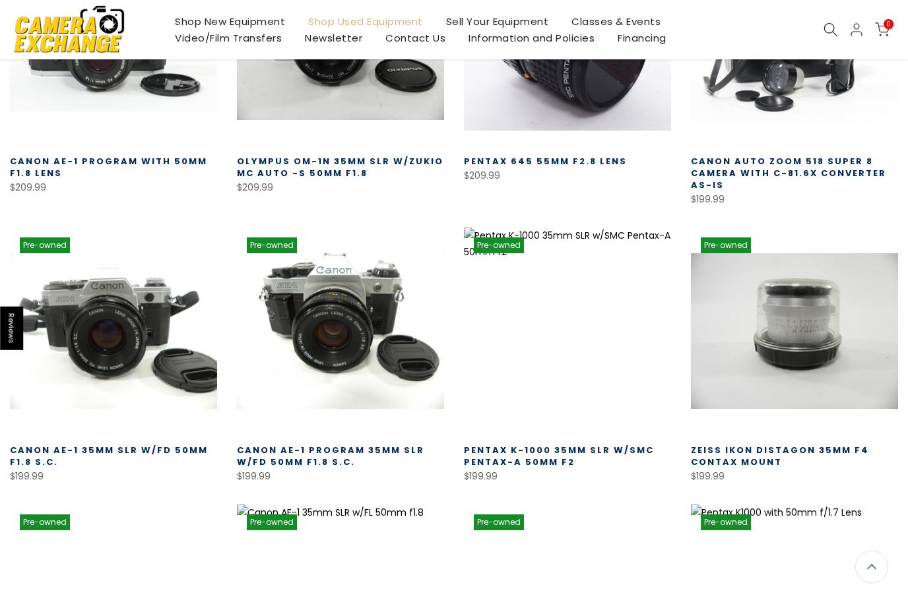
scroll to position [23122, 0]
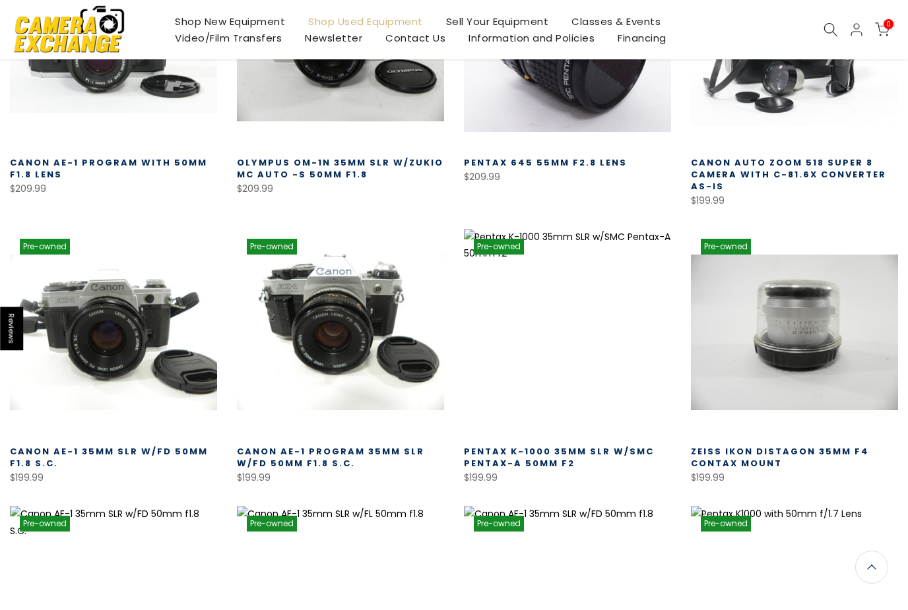
click at [492, 445] on link "Pentax K-1000 35mm SLR w/SMC Pentax-A 50mm f2" at bounding box center [559, 457] width 190 height 24
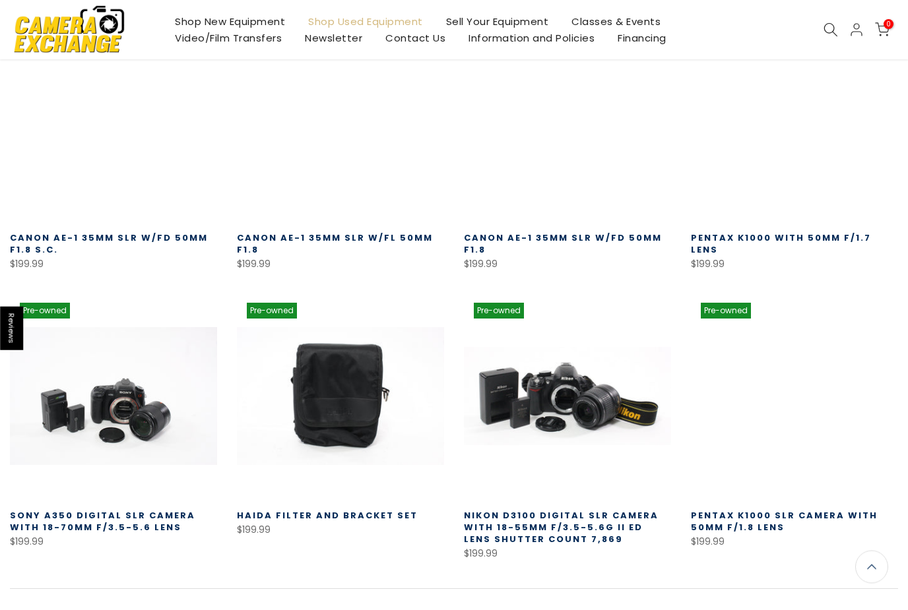
scroll to position [23613, 0]
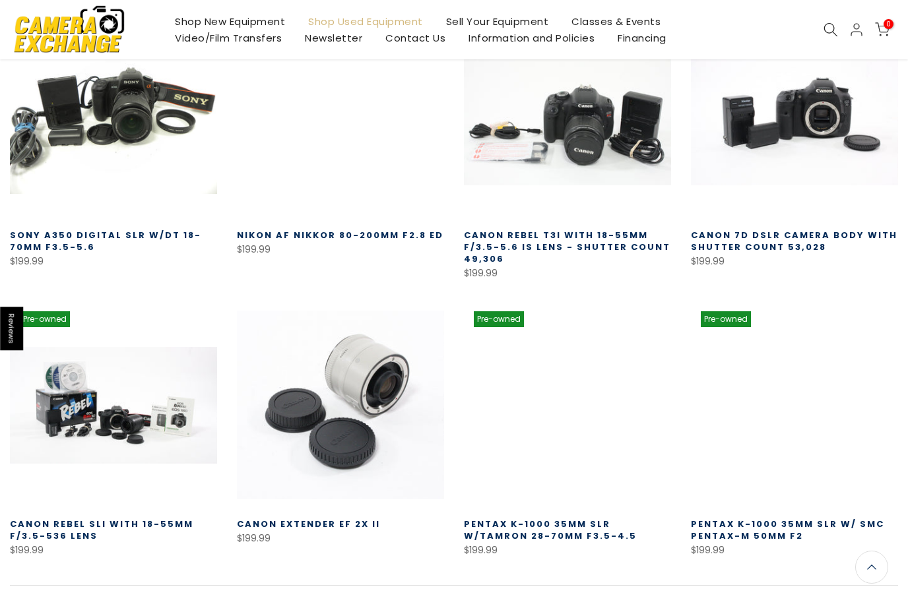
scroll to position [24670, 0]
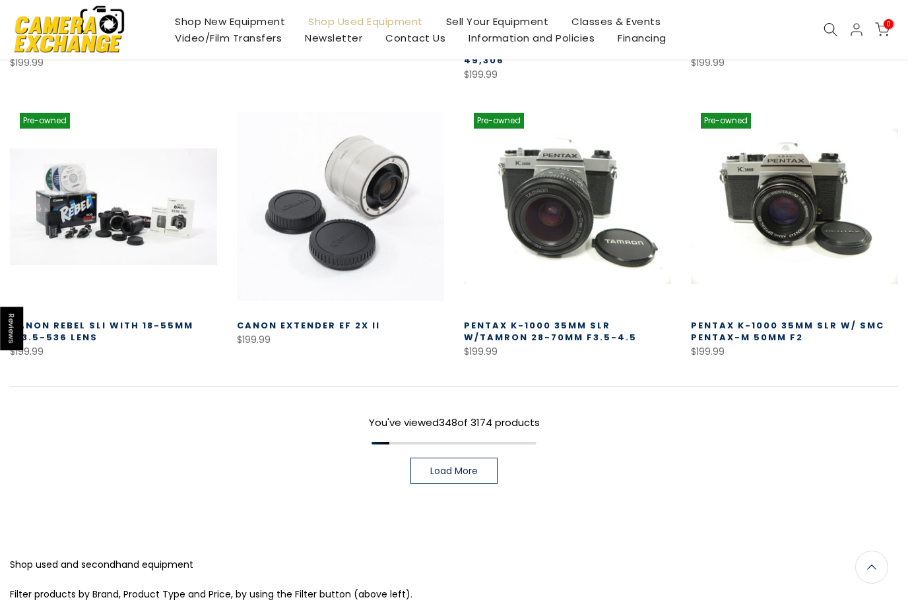
click at [447, 467] on span "Load More" at bounding box center [454, 471] width 48 height 9
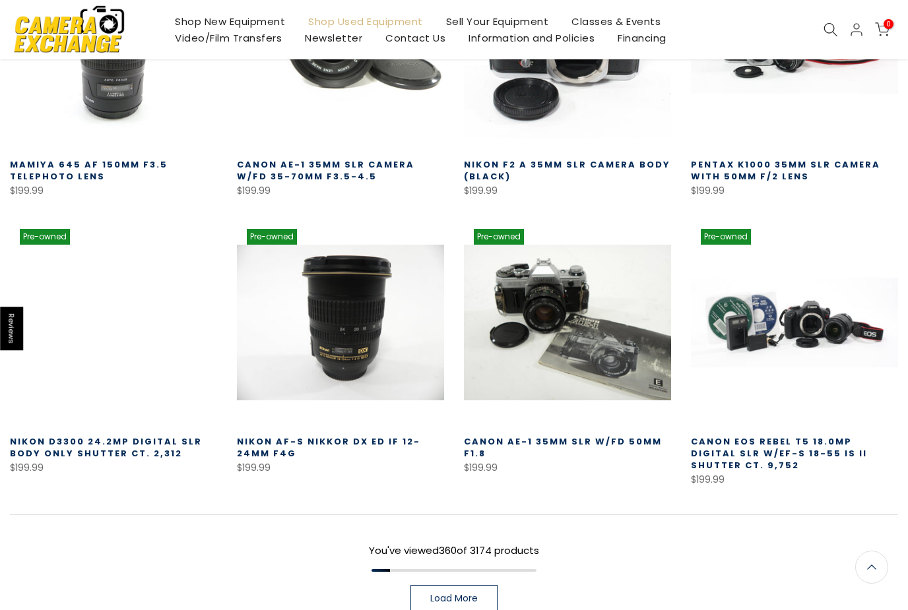
scroll to position [25403, 0]
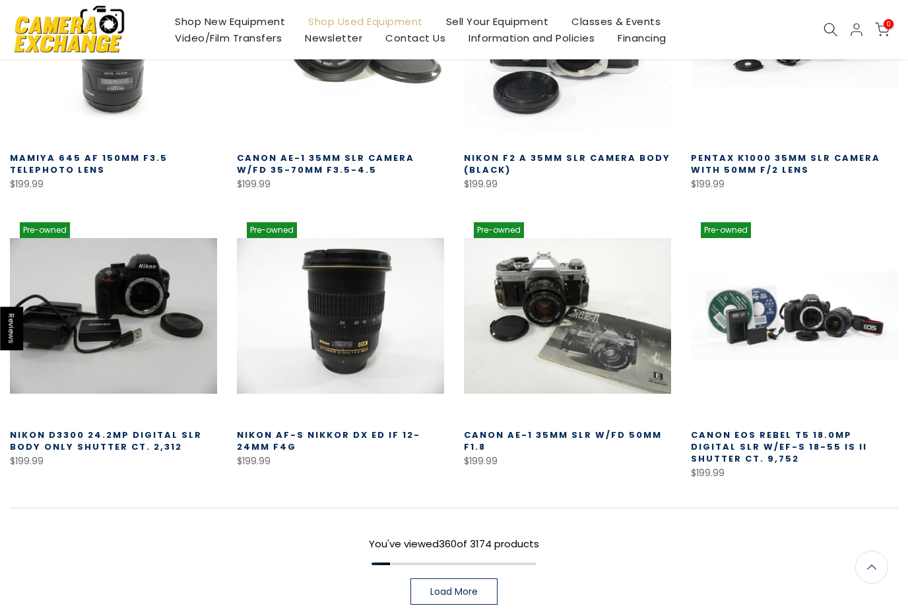
click at [445, 587] on span "Load More" at bounding box center [454, 591] width 48 height 9
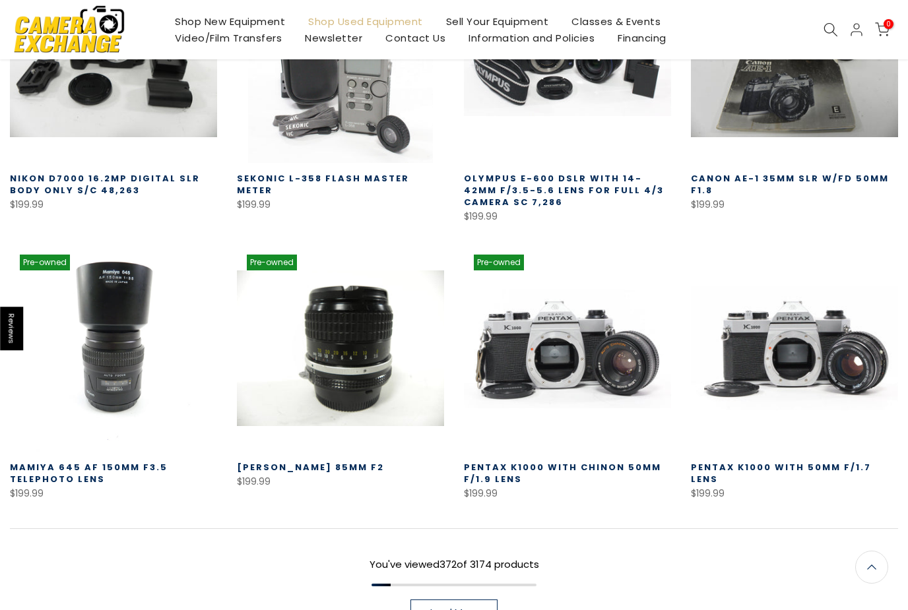
scroll to position [26227, 0]
click at [465, 609] on span "Load More" at bounding box center [454, 613] width 48 height 9
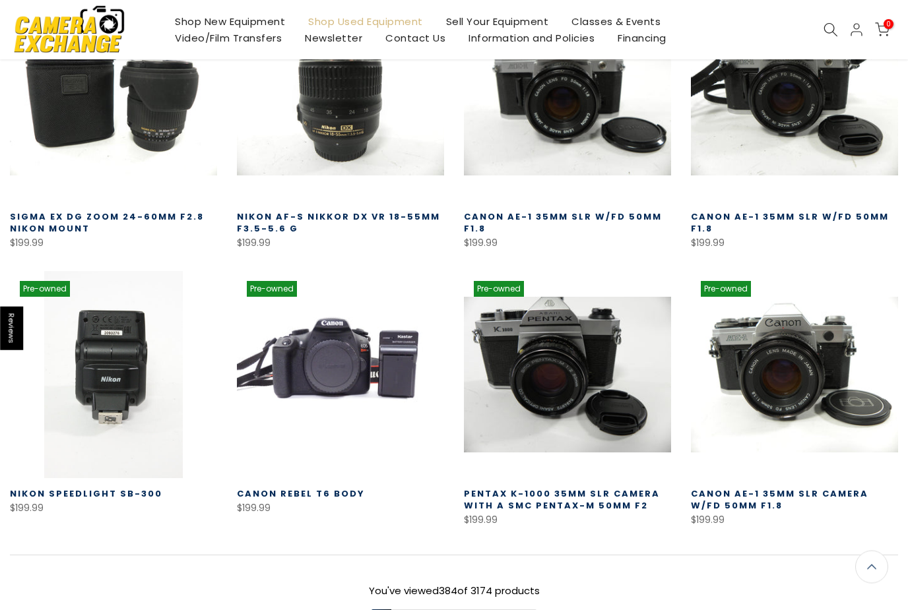
scroll to position [27046, 0]
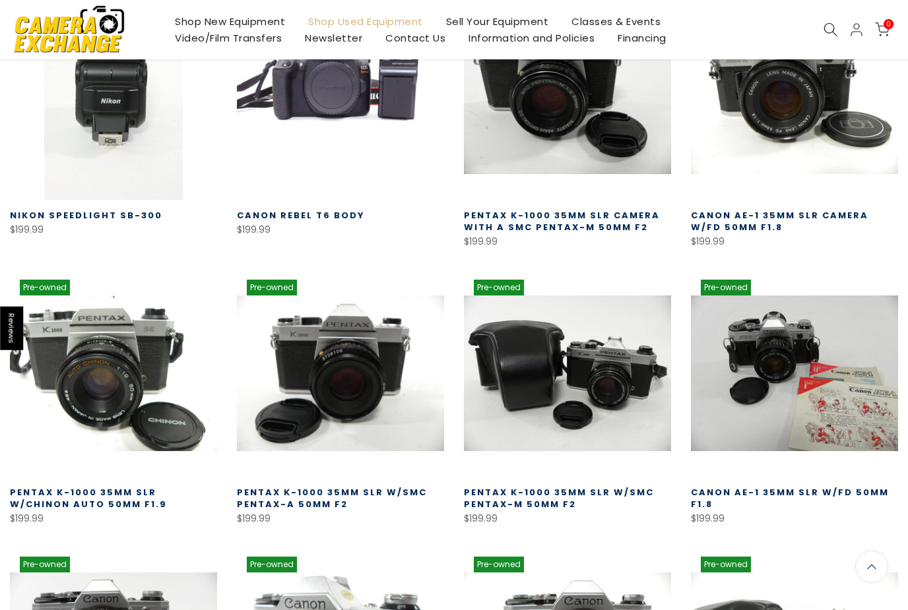
scroll to position [27324, 0]
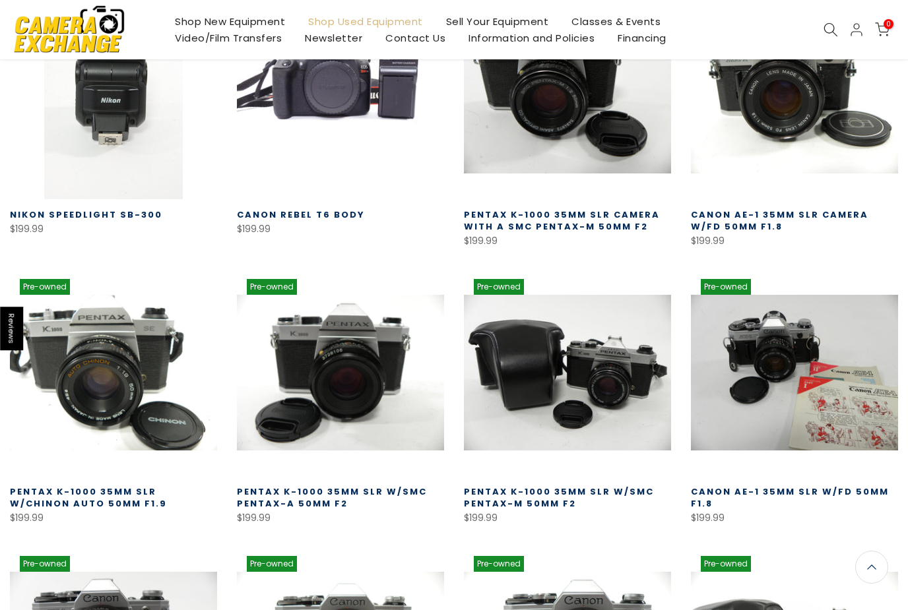
click at [102, 486] on link "Pentax K-1000 35mm SLR w/Chinon Auto 50mm f1.9" at bounding box center [88, 498] width 157 height 24
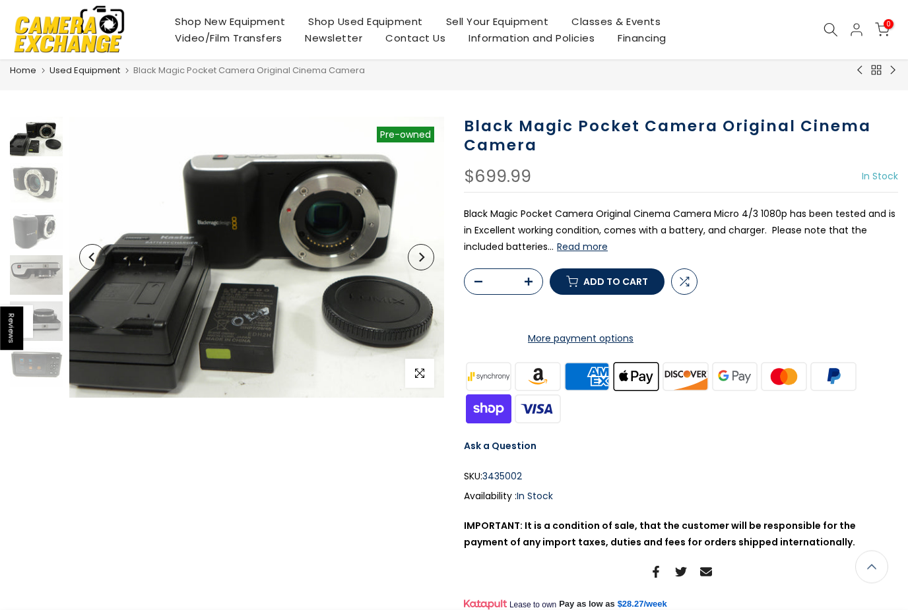
scroll to position [38, 0]
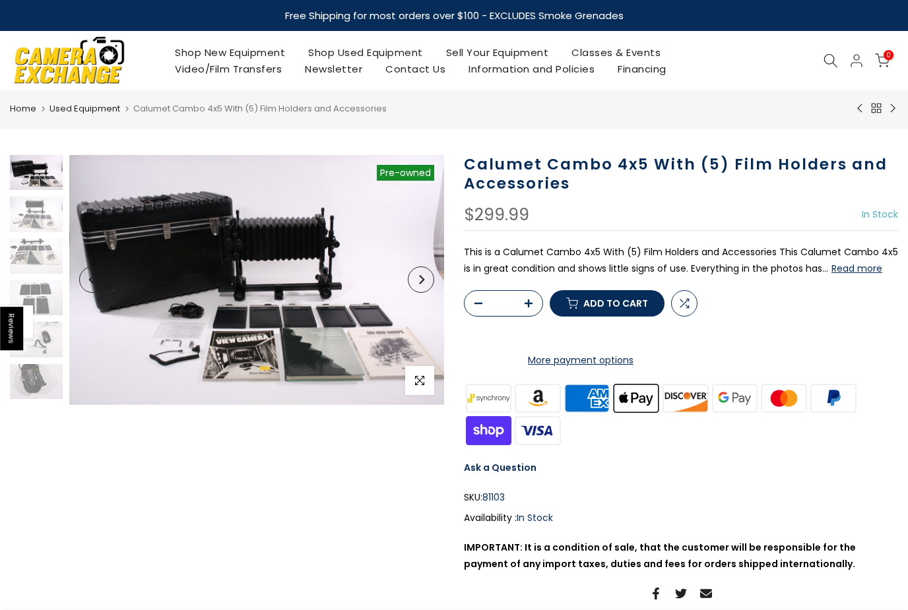
click at [866, 268] on button "Read more" at bounding box center [856, 269] width 51 height 12
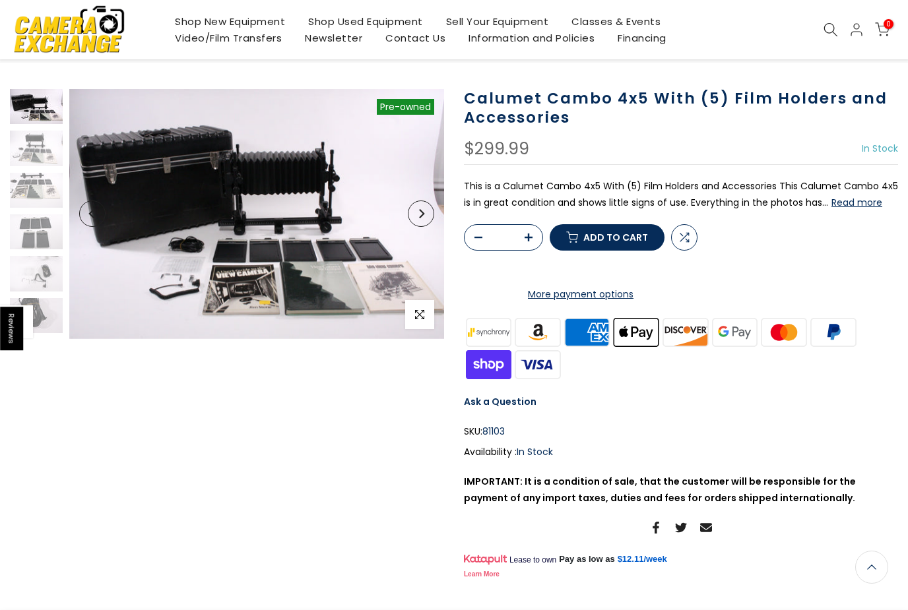
scroll to position [63, 0]
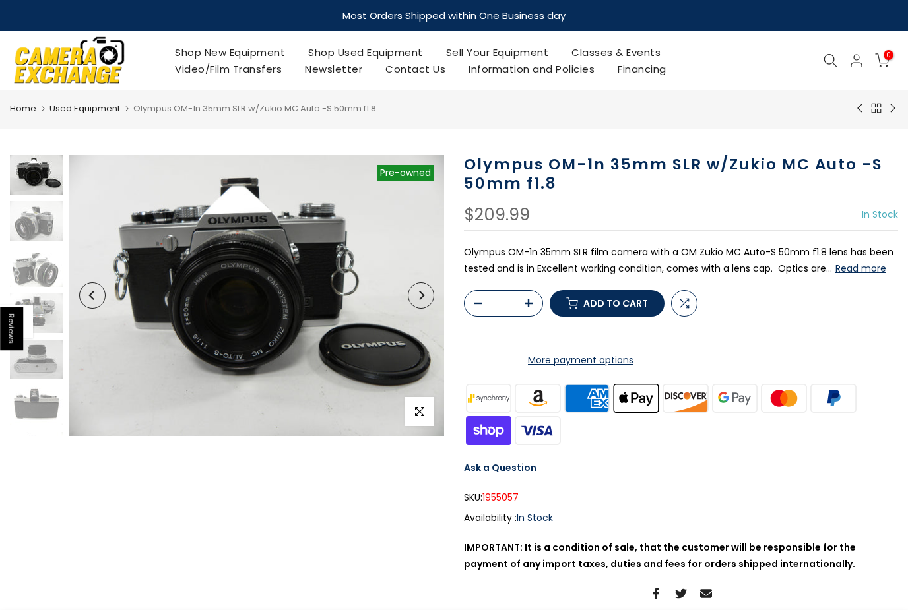
click at [857, 269] on button "Read more" at bounding box center [860, 269] width 51 height 12
click at [423, 294] on icon "Next" at bounding box center [421, 295] width 5 height 9
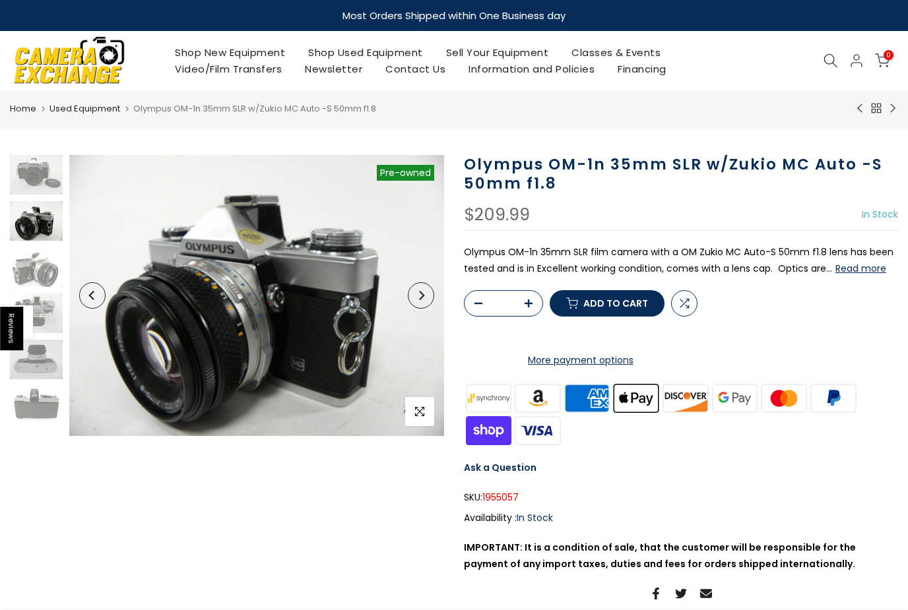
click at [422, 294] on icon "Next" at bounding box center [421, 295] width 5 height 9
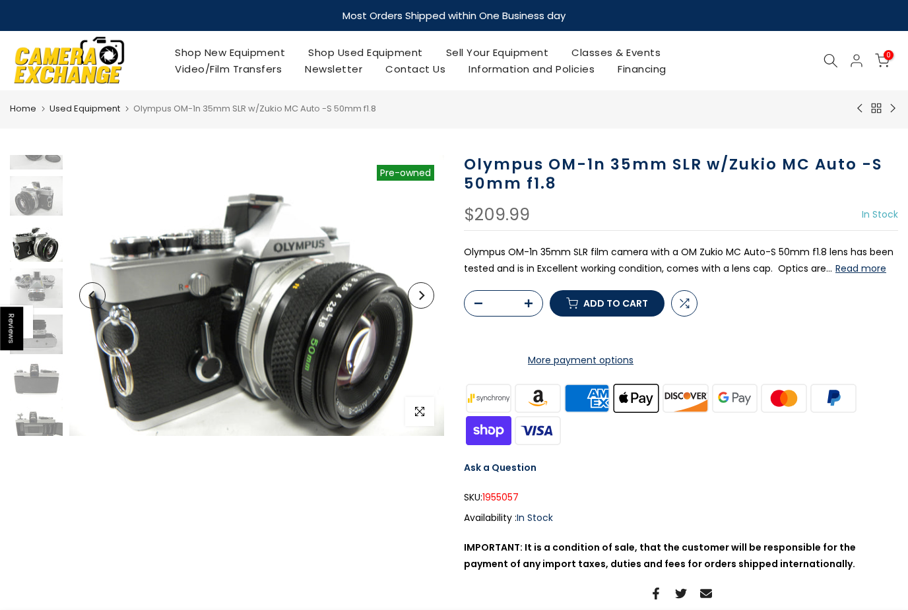
scroll to position [26, 0]
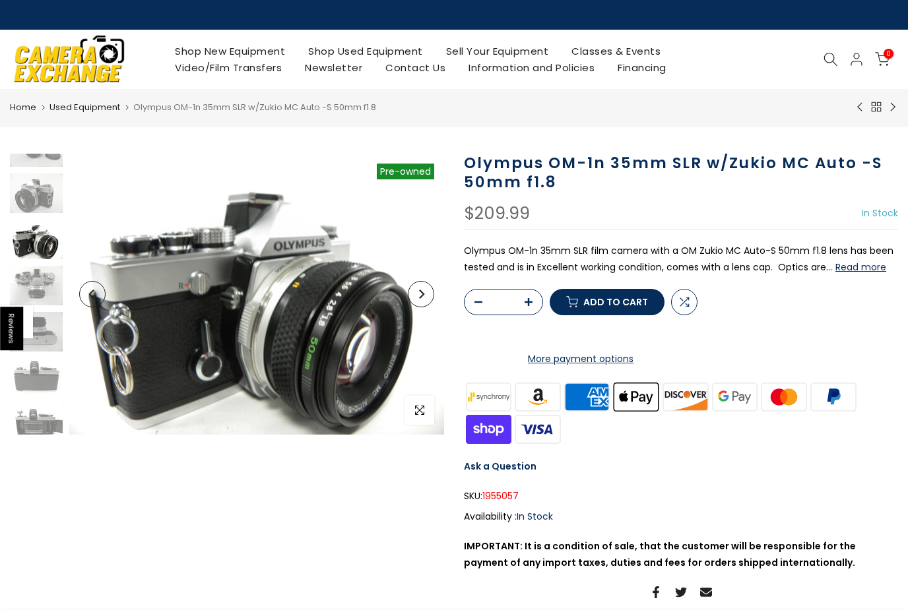
click at [422, 294] on icon "Next" at bounding box center [420, 294] width 9 height 9
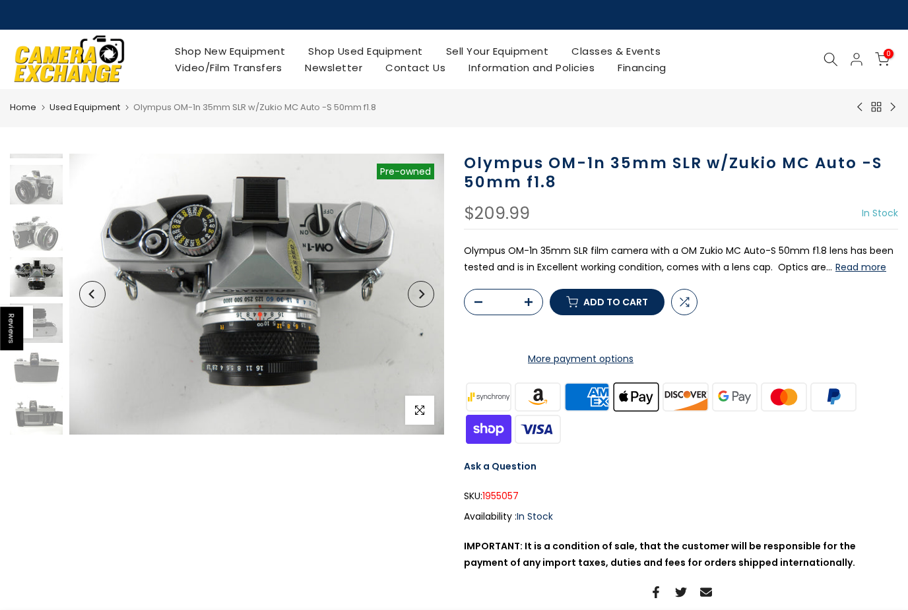
scroll to position [36, 0]
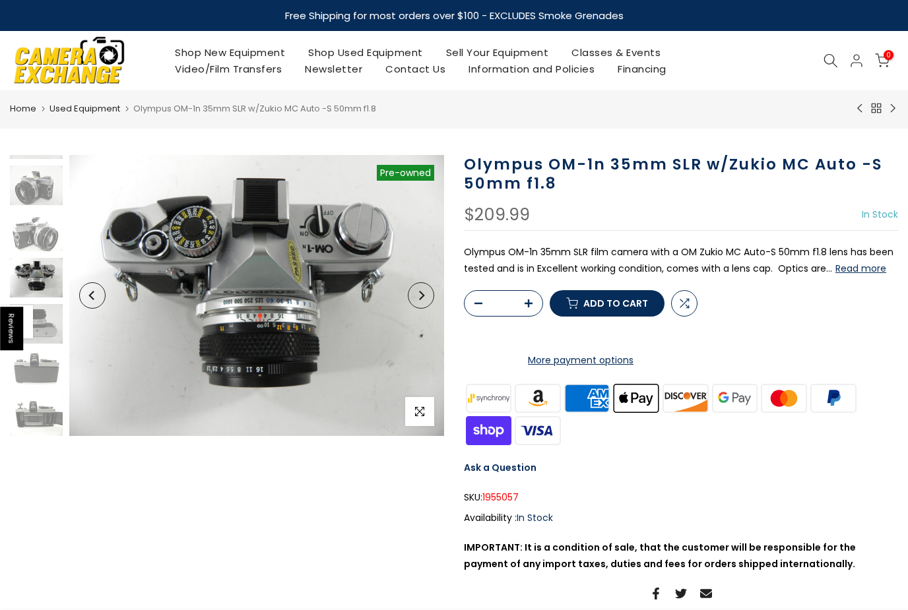
click at [422, 294] on icon "Next" at bounding box center [421, 295] width 5 height 9
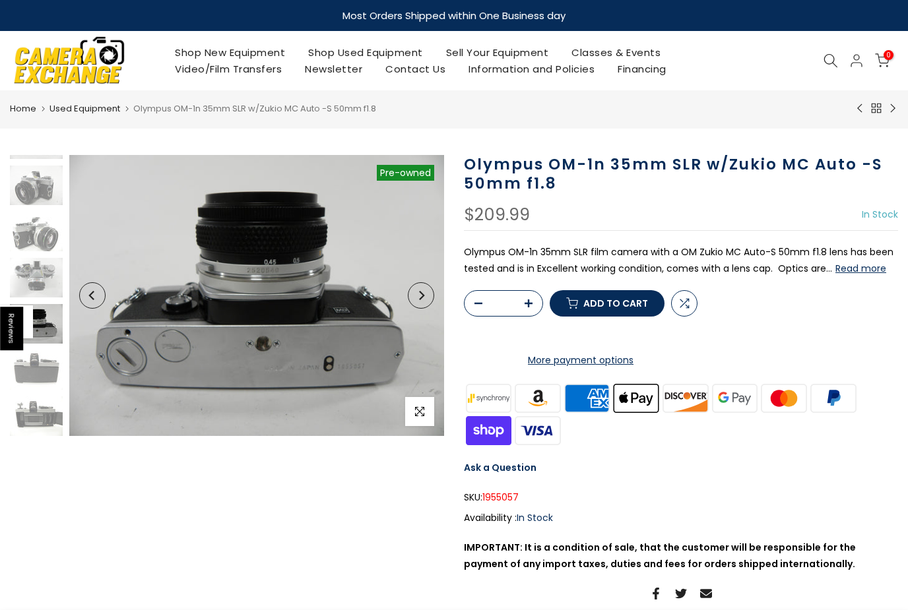
click at [419, 296] on icon "Next" at bounding box center [420, 295] width 9 height 9
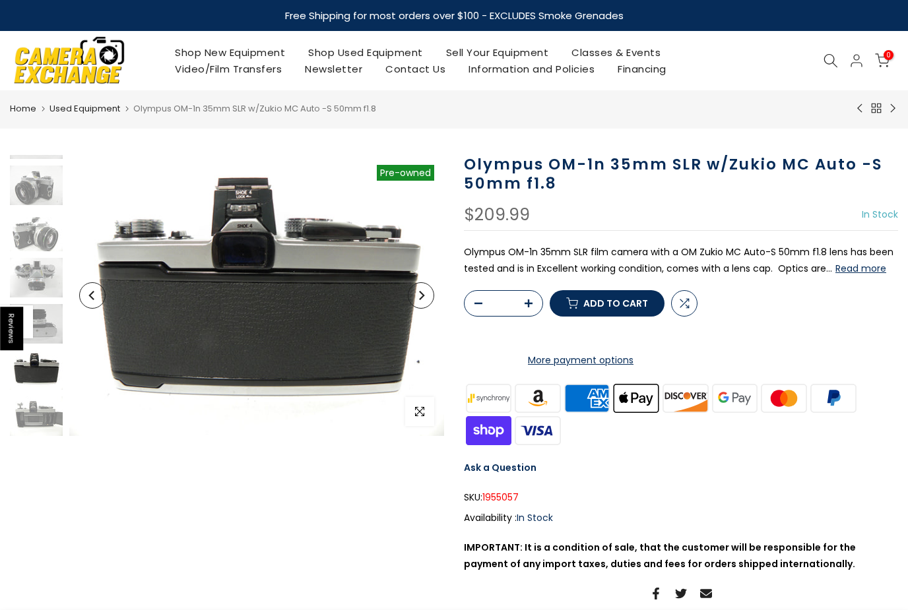
click at [420, 295] on icon "Next" at bounding box center [420, 295] width 9 height 9
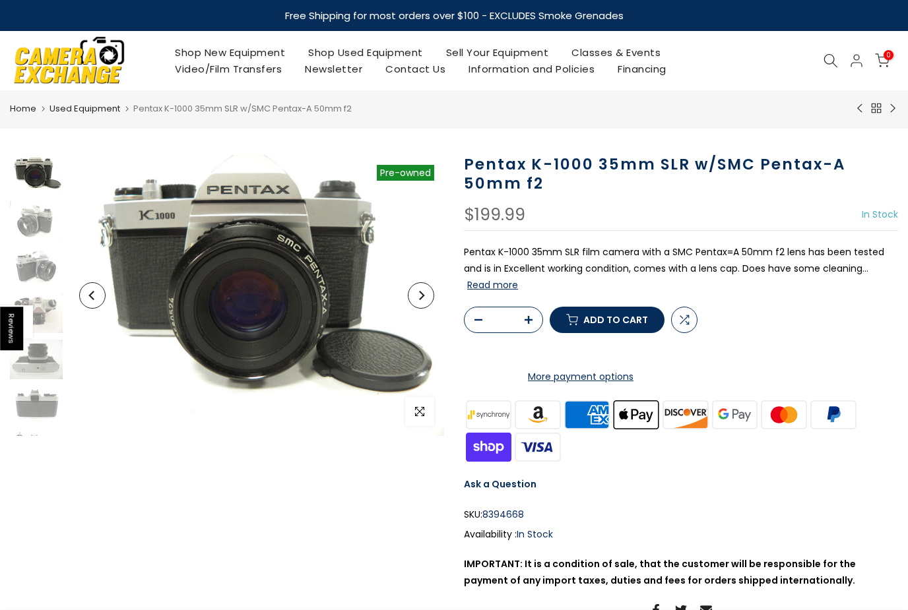
click at [482, 288] on button "Read more" at bounding box center [492, 285] width 51 height 12
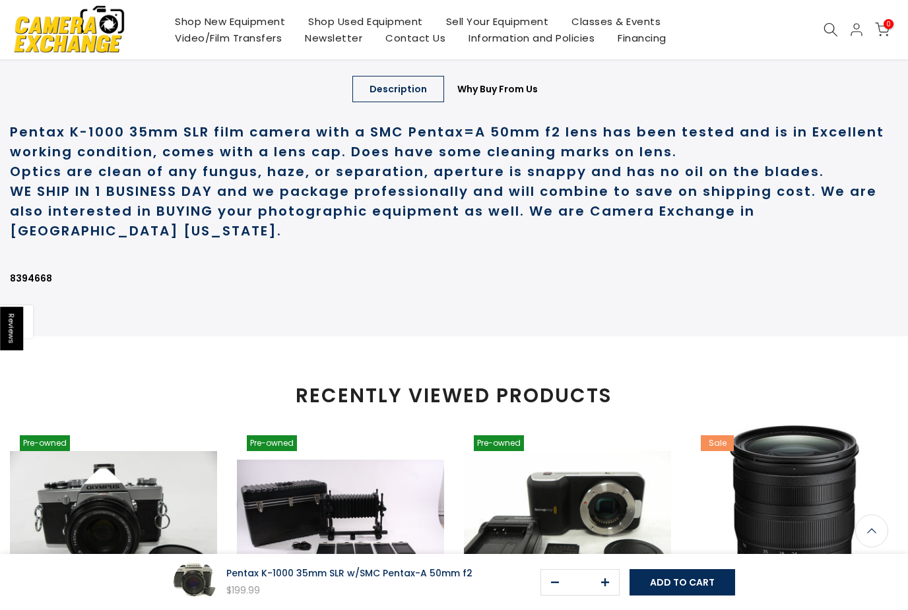
scroll to position [747, 0]
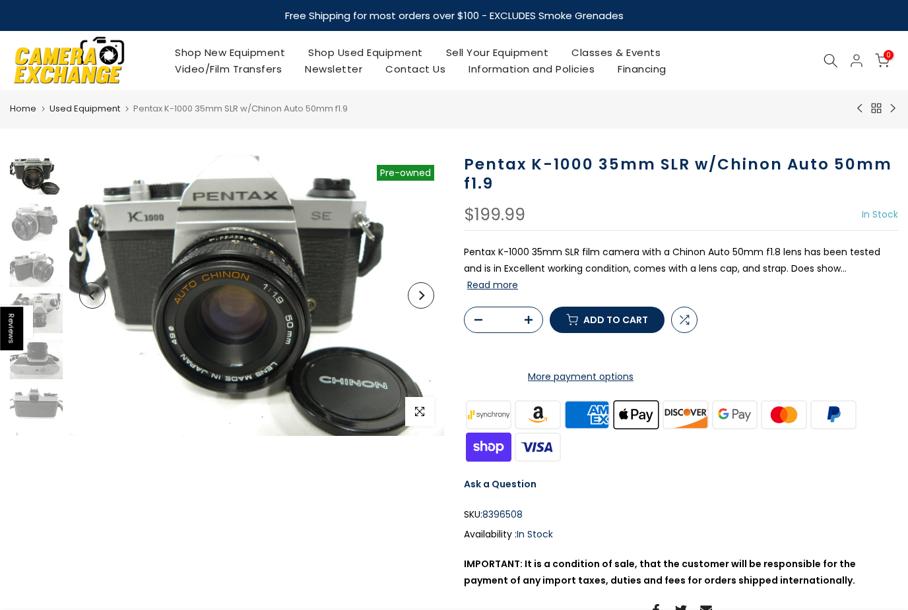
click at [518, 279] on button "Read more" at bounding box center [492, 285] width 51 height 12
click at [420, 294] on icon "Next" at bounding box center [420, 295] width 9 height 9
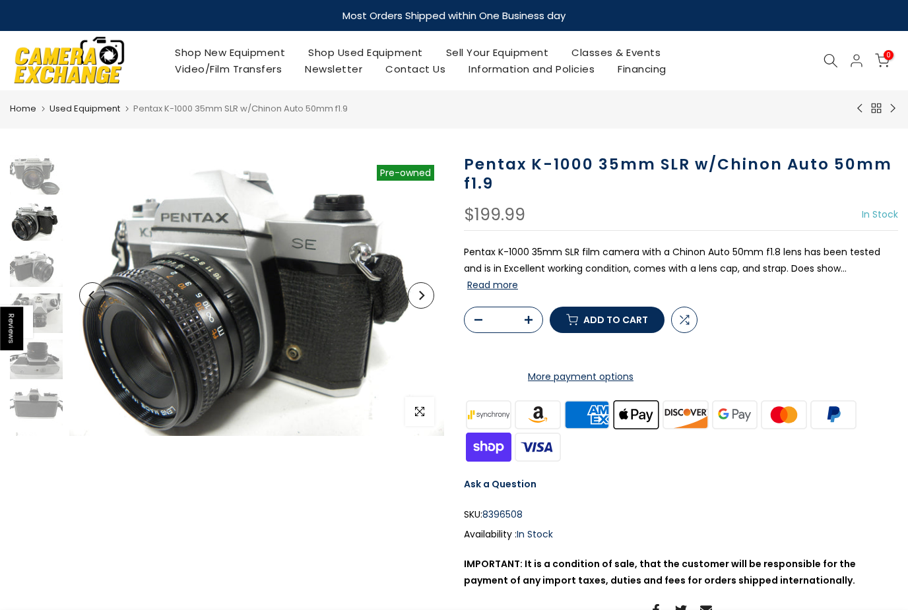
click at [420, 294] on icon "Next" at bounding box center [420, 295] width 9 height 9
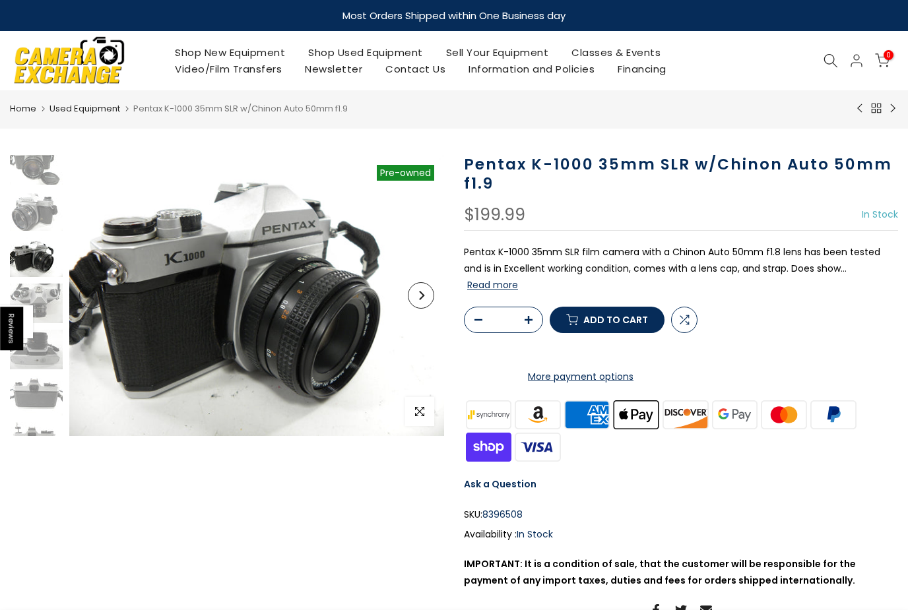
scroll to position [26, 0]
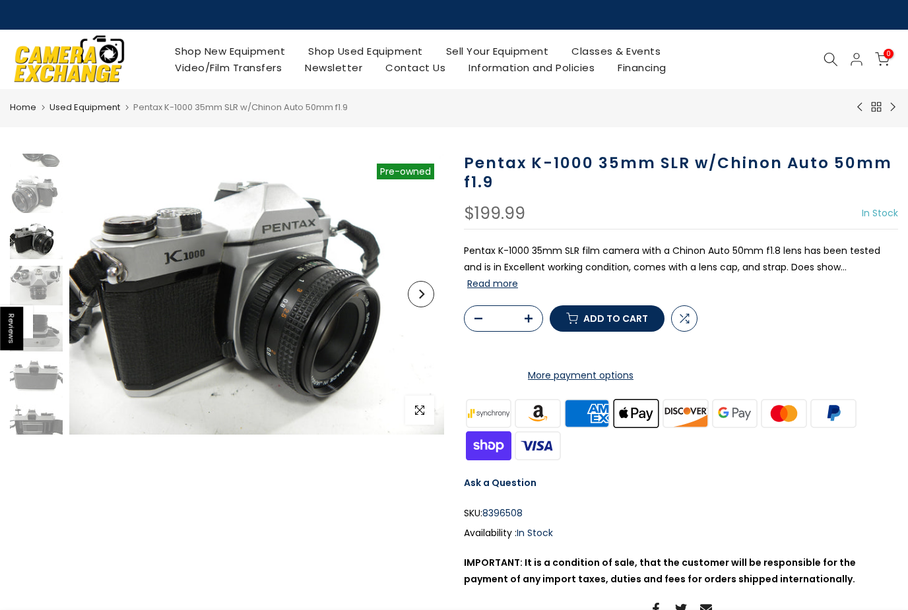
click at [420, 294] on icon "Next" at bounding box center [420, 294] width 9 height 9
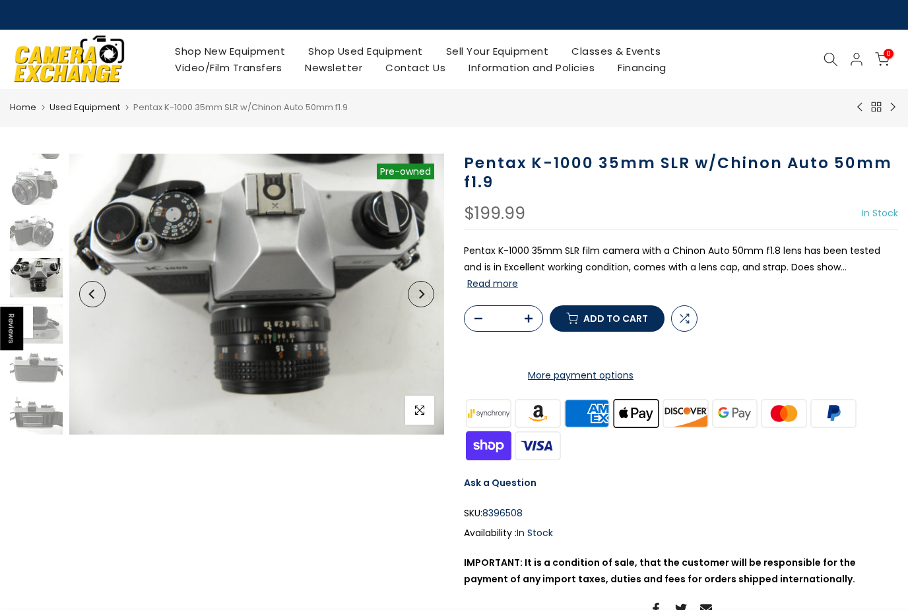
scroll to position [36, 0]
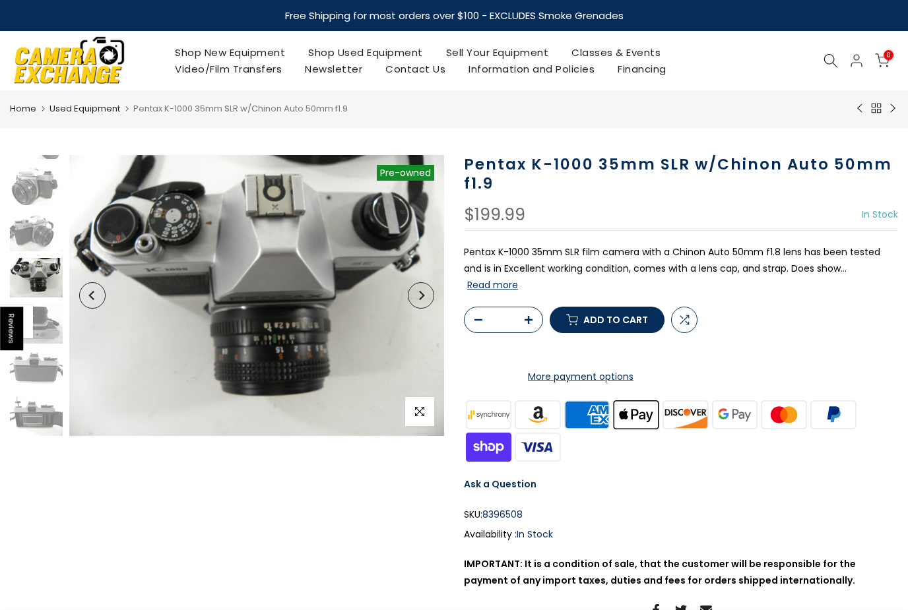
click at [420, 294] on icon "Next" at bounding box center [420, 295] width 9 height 9
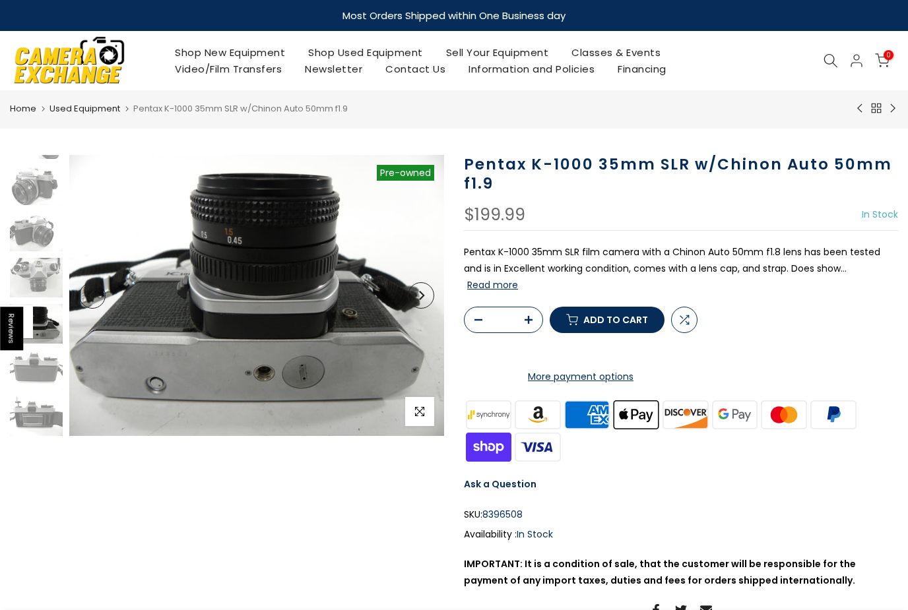
click at [421, 296] on icon "Next" at bounding box center [420, 295] width 9 height 9
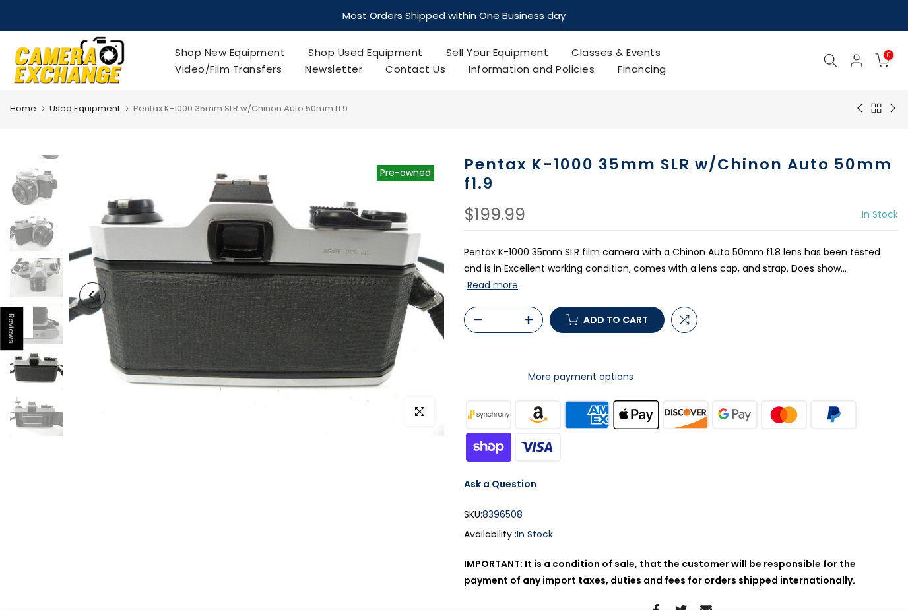
click at [92, 294] on icon "Previous" at bounding box center [92, 295] width 9 height 9
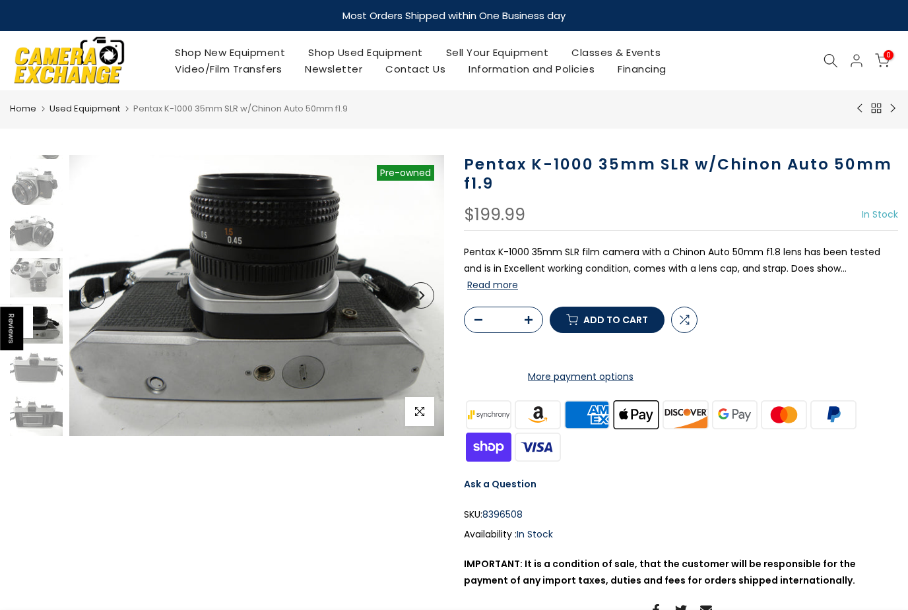
click at [92, 295] on icon "Previous" at bounding box center [92, 295] width 9 height 9
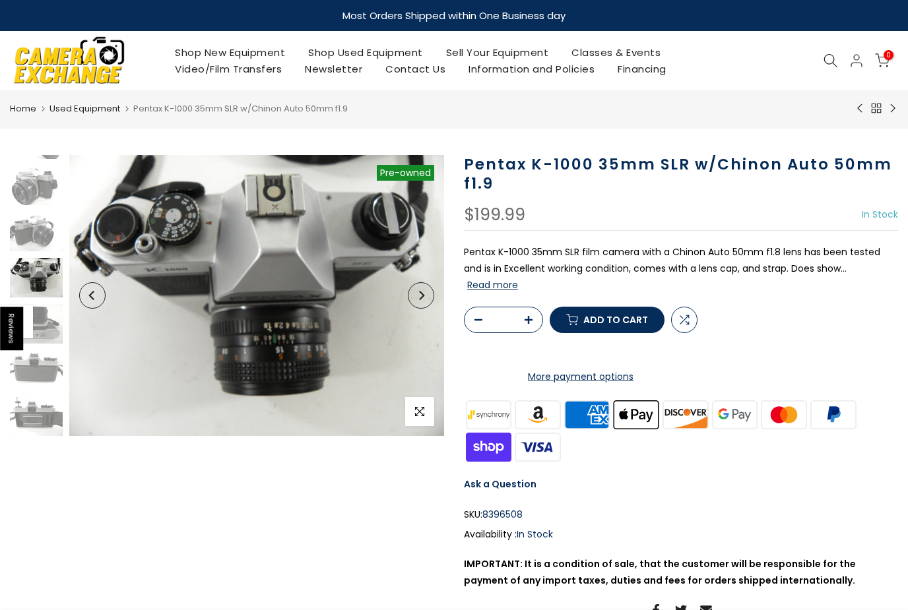
click at [92, 295] on icon "Previous" at bounding box center [92, 295] width 9 height 9
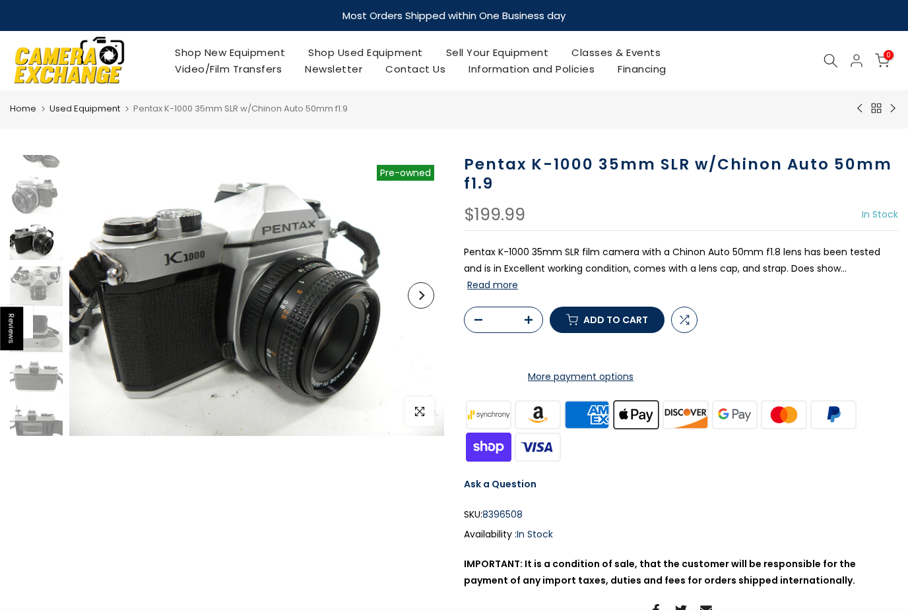
scroll to position [26, 0]
click at [92, 296] on icon "Previous" at bounding box center [92, 295] width 9 height 9
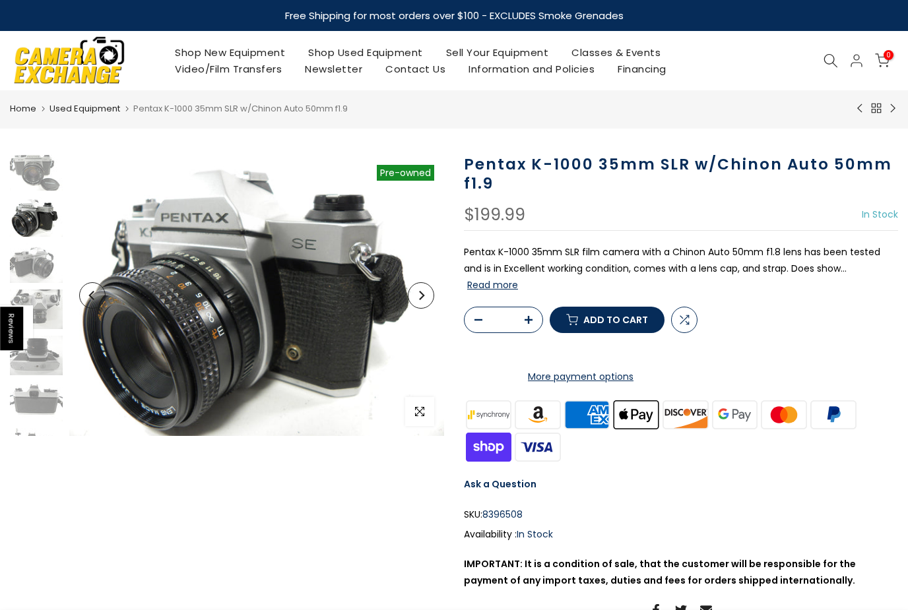
scroll to position [0, 0]
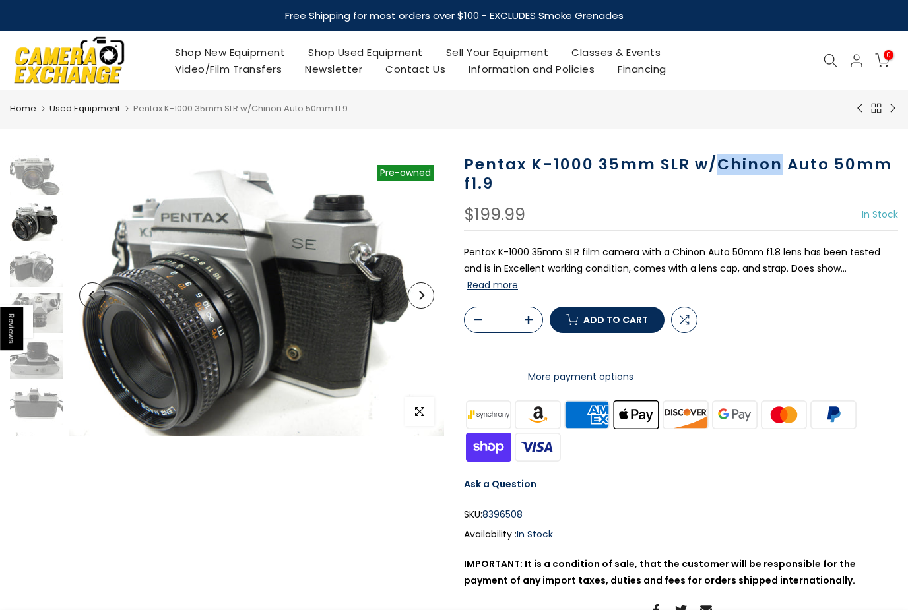
drag, startPoint x: 776, startPoint y: 160, endPoint x: 715, endPoint y: 162, distance: 61.4
click at [715, 162] on h1 "Pentax K-1000 35mm SLR w/Chinon Auto 50mm f1.9" at bounding box center [681, 174] width 434 height 38
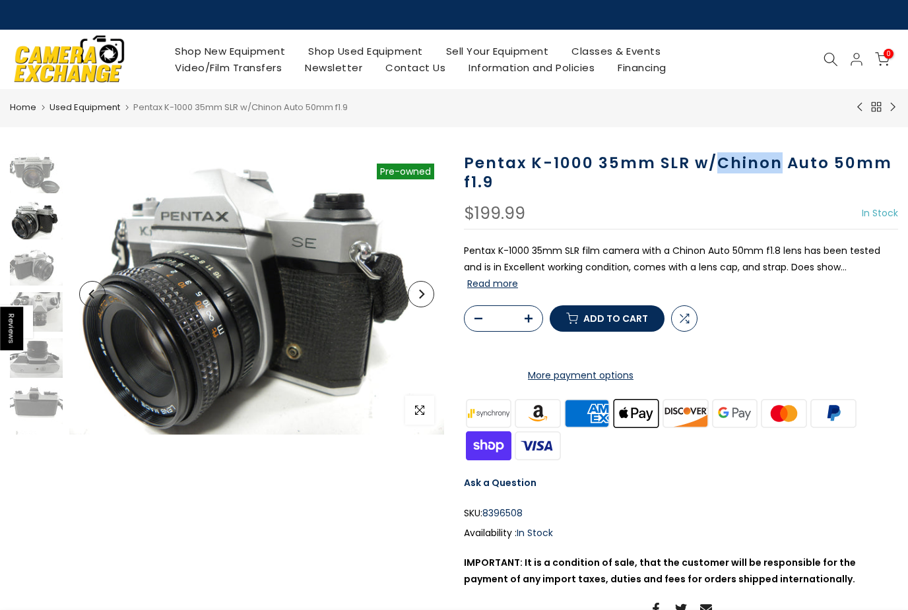
copy h1 "Chinon"
